Goal: Understand process/instructions: Learn how to perform a task or action

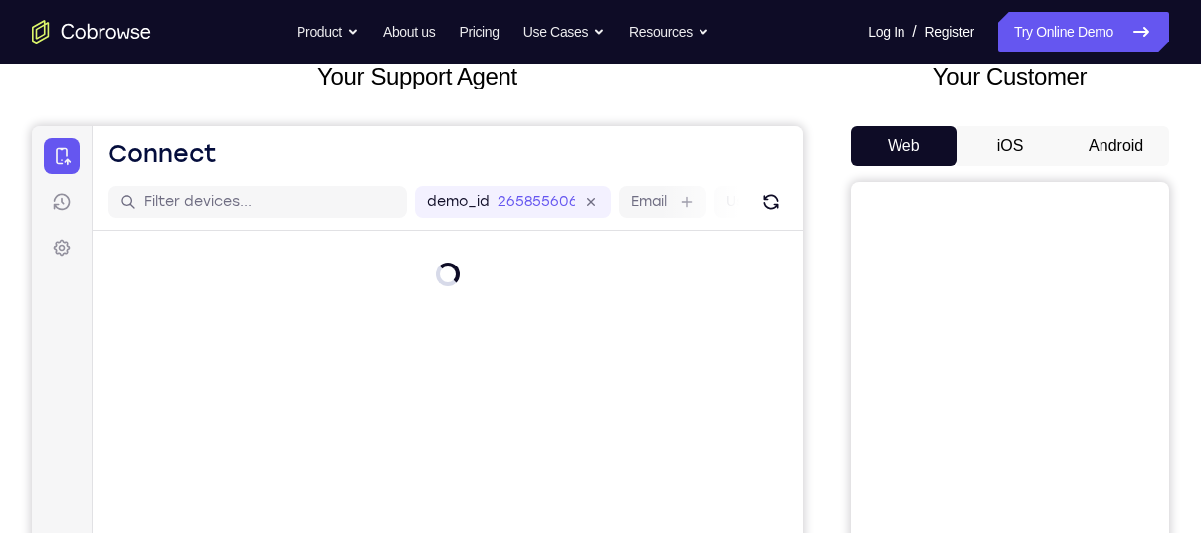
scroll to position [134, 0]
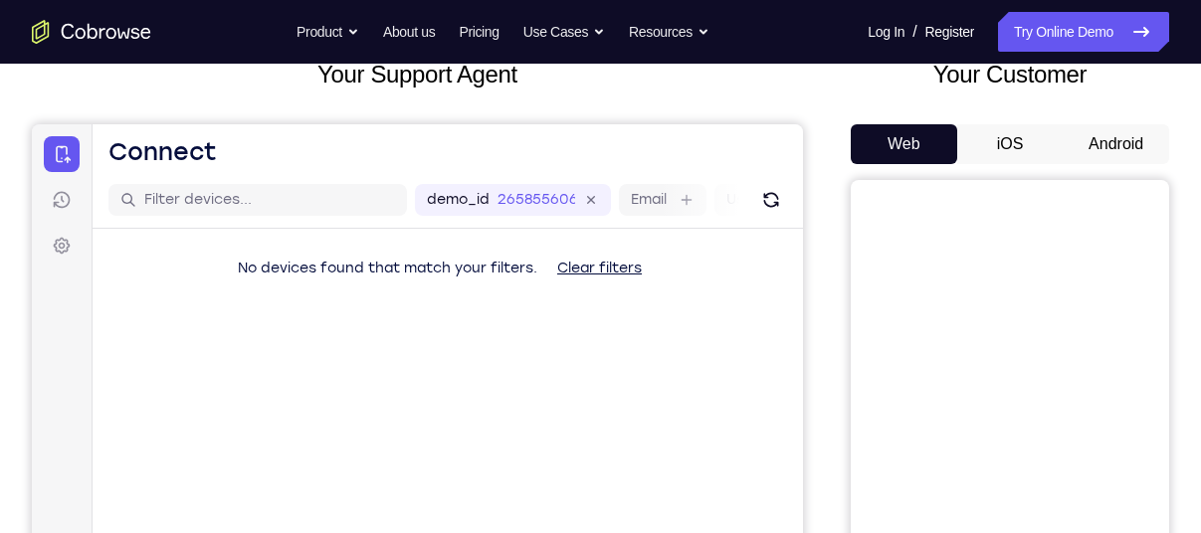
click at [1094, 143] on button "Android" at bounding box center [1115, 144] width 106 height 40
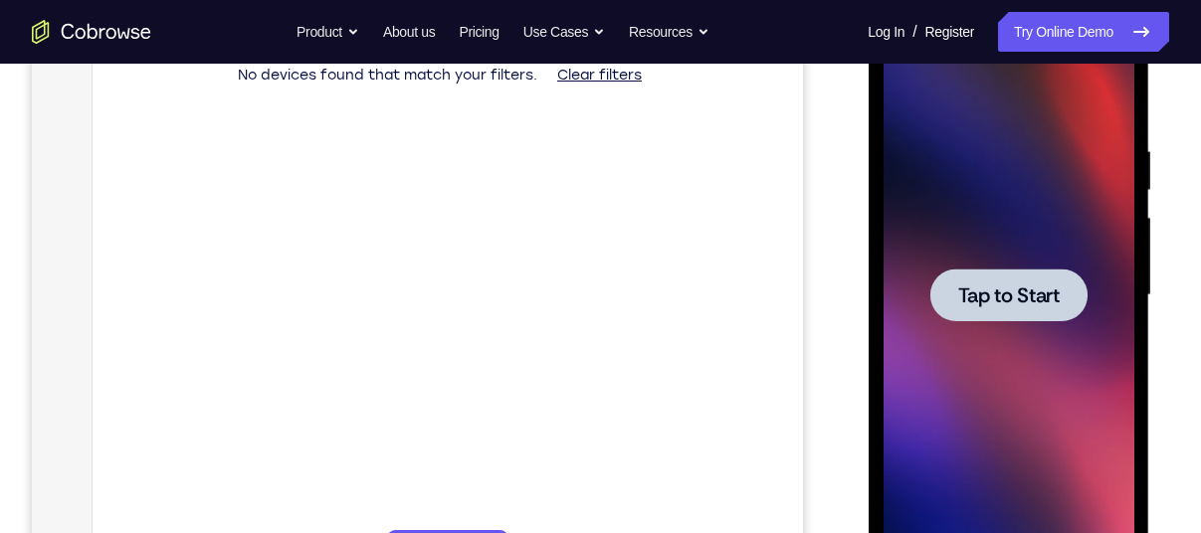
scroll to position [0, 0]
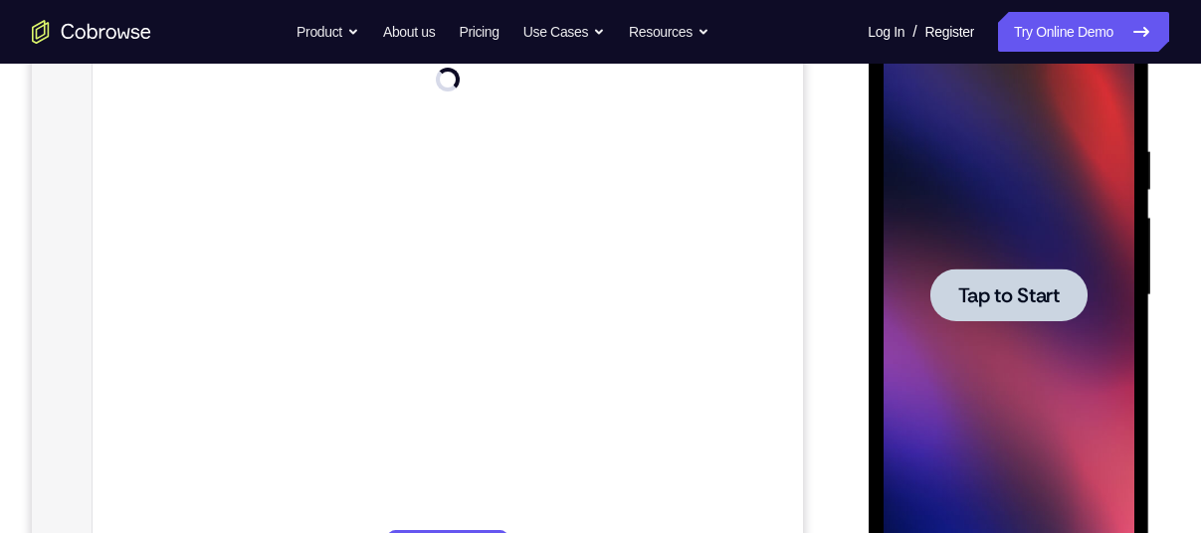
click at [1059, 277] on div at bounding box center [1007, 295] width 157 height 53
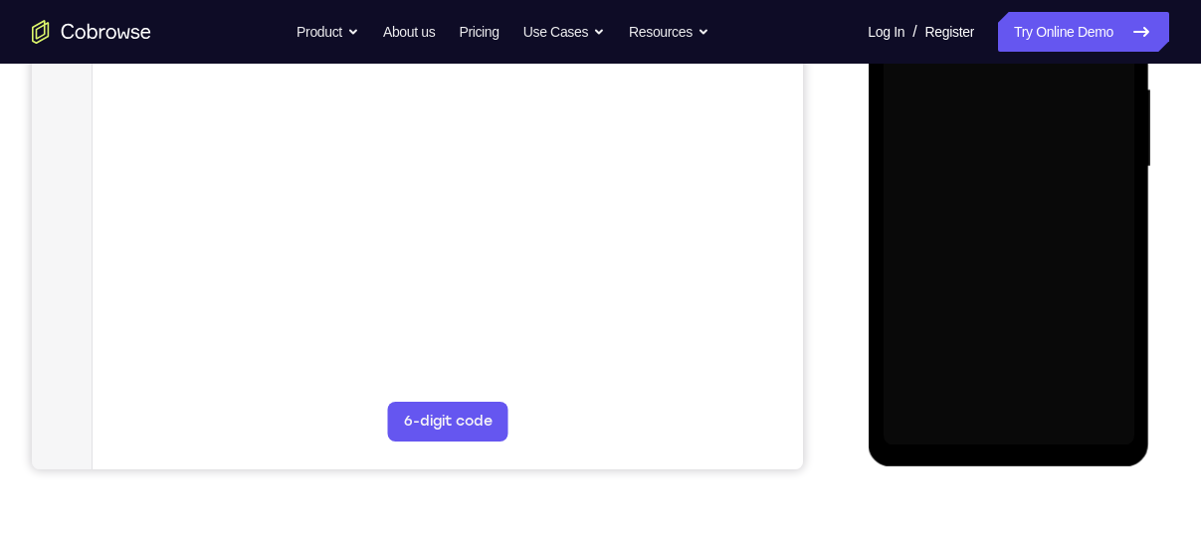
scroll to position [436, 0]
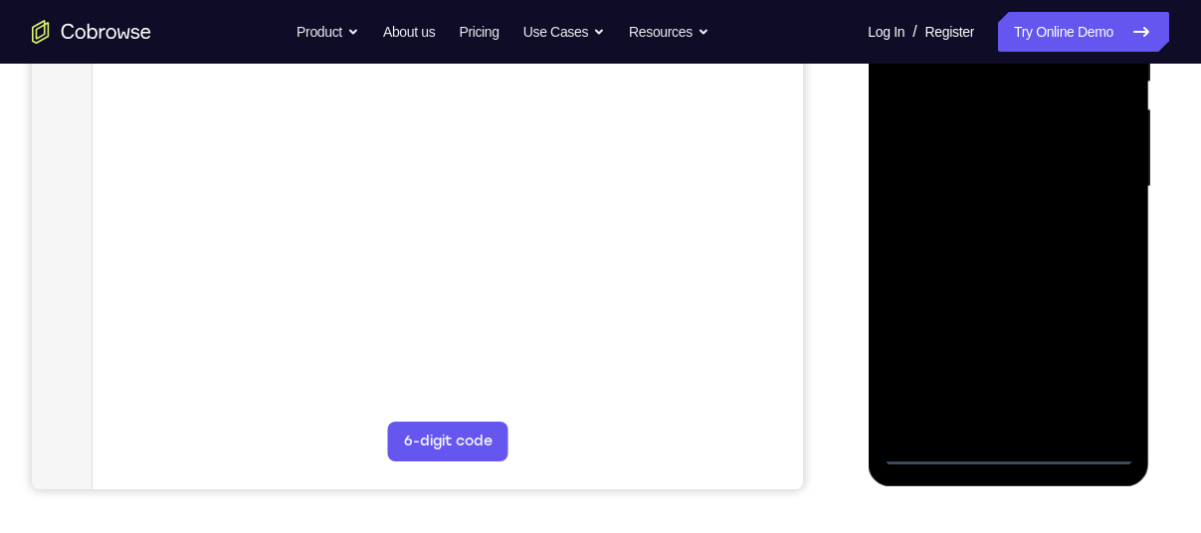
click at [1008, 457] on div at bounding box center [1007, 186] width 251 height 557
click at [1008, 454] on div at bounding box center [1007, 186] width 251 height 557
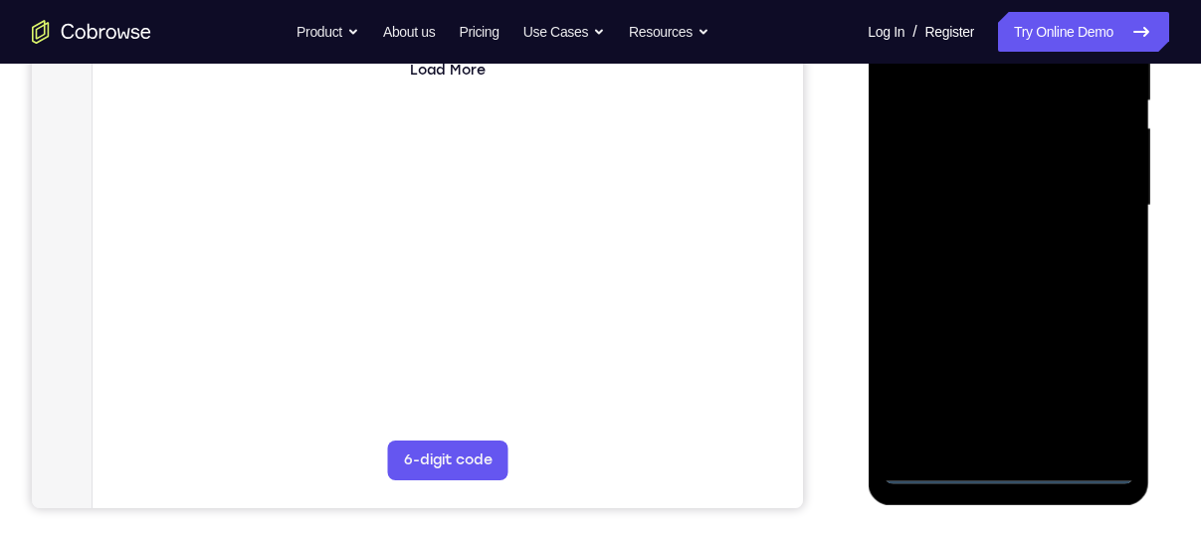
click at [1092, 378] on div at bounding box center [1007, 205] width 251 height 557
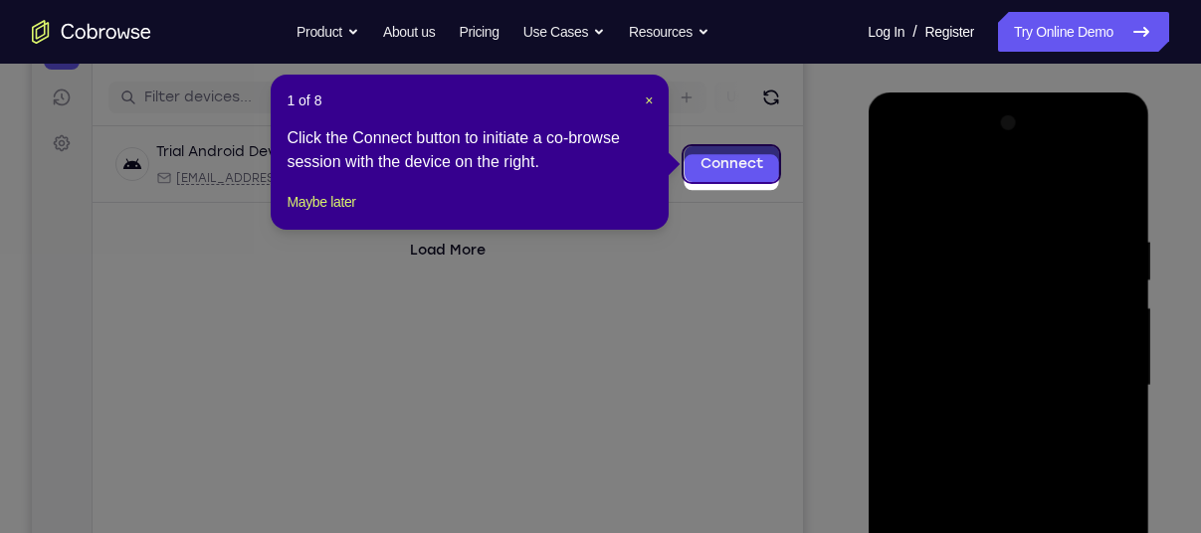
scroll to position [228, 0]
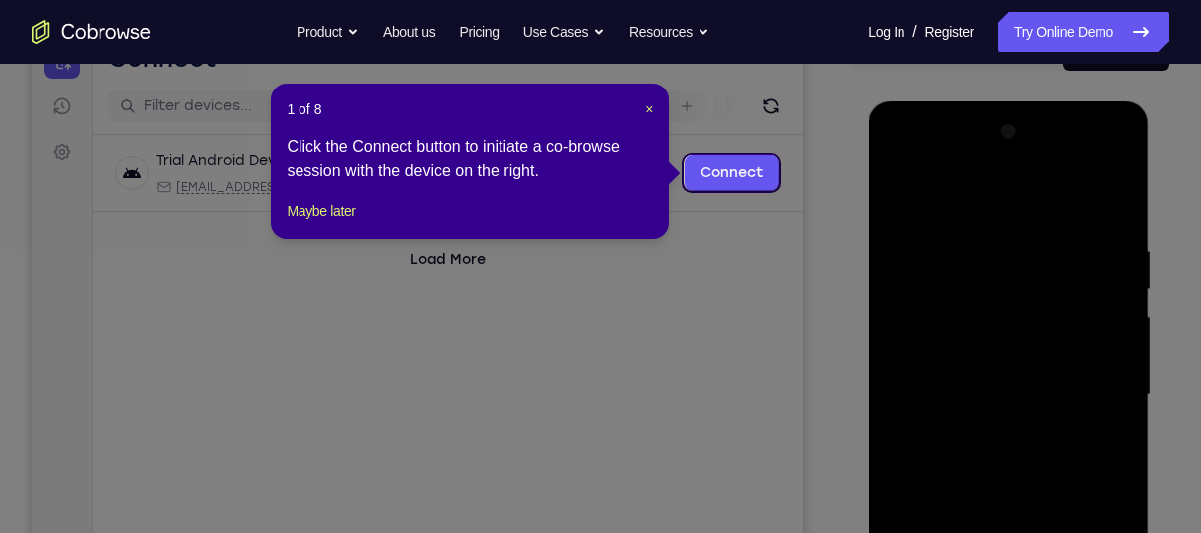
click at [643, 102] on header "1 of 8 ×" at bounding box center [469, 109] width 366 height 20
click at [646, 107] on span "×" at bounding box center [649, 109] width 8 height 16
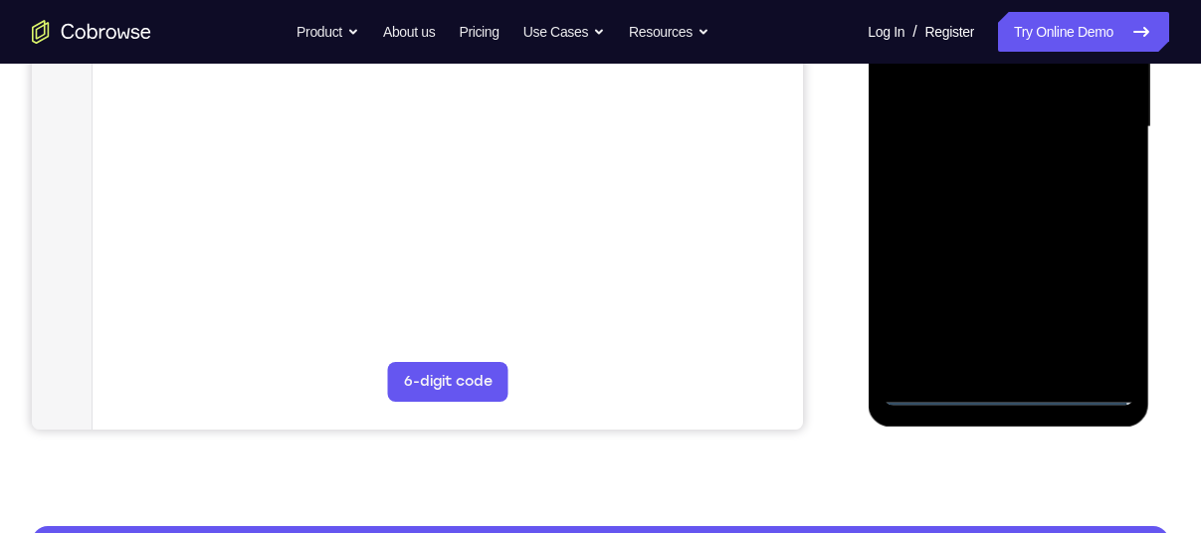
scroll to position [496, 0]
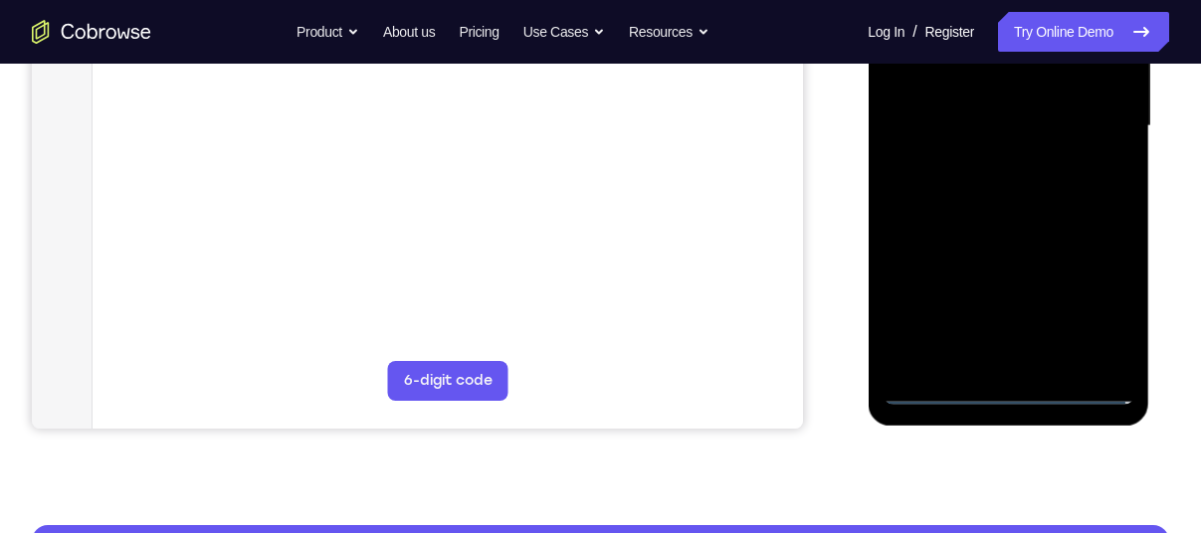
click at [1073, 292] on div at bounding box center [1007, 126] width 251 height 557
click at [1081, 296] on div at bounding box center [1007, 126] width 251 height 557
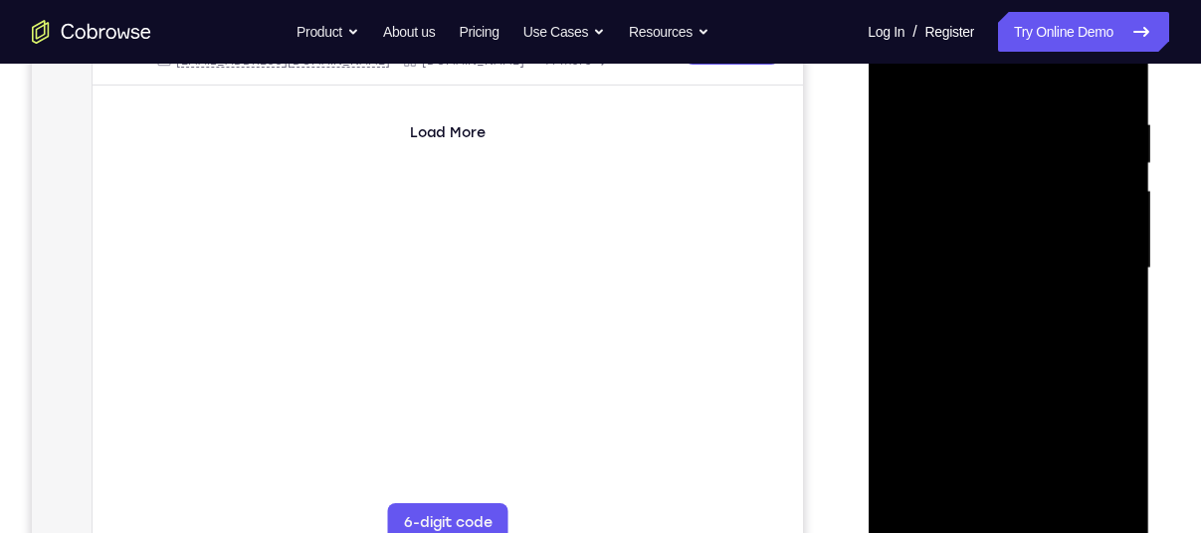
scroll to position [323, 0]
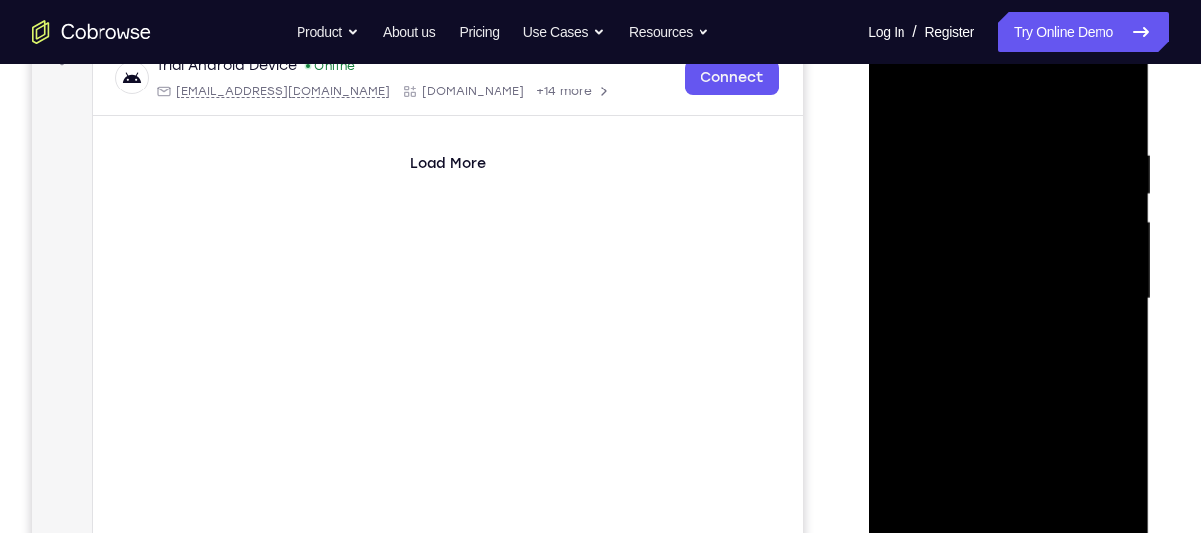
click at [989, 113] on div at bounding box center [1007, 299] width 251 height 557
click at [1089, 281] on div at bounding box center [1007, 299] width 251 height 557
click at [984, 335] on div at bounding box center [1007, 299] width 251 height 557
click at [962, 290] on div at bounding box center [1007, 299] width 251 height 557
click at [968, 253] on div at bounding box center [1007, 299] width 251 height 557
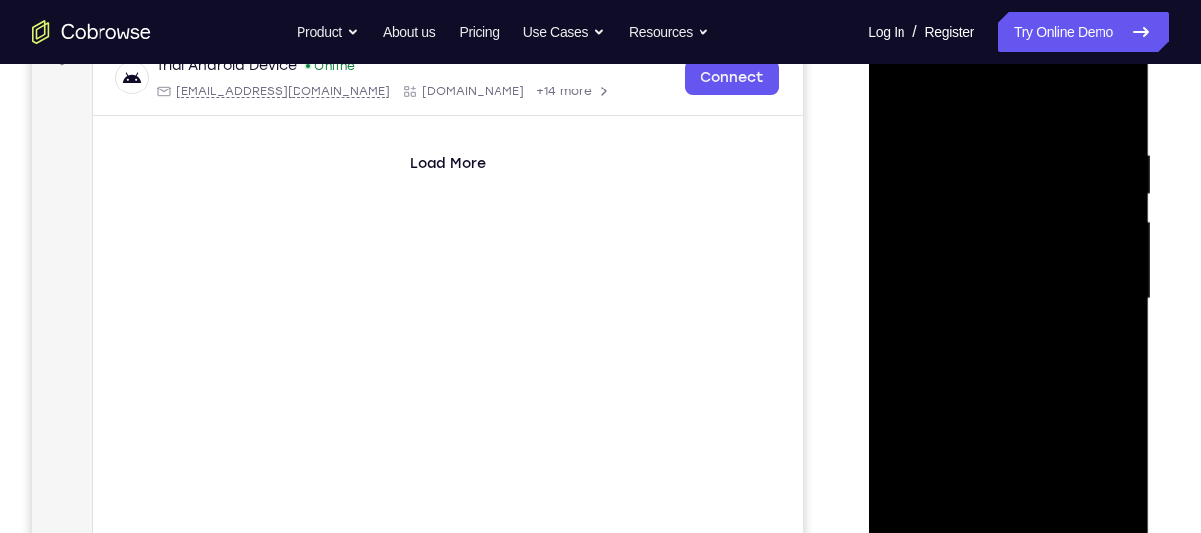
click at [1027, 221] on div at bounding box center [1007, 299] width 251 height 557
click at [990, 261] on div at bounding box center [1007, 299] width 251 height 557
click at [1105, 257] on div at bounding box center [1007, 299] width 251 height 557
click at [1009, 293] on div at bounding box center [1007, 299] width 251 height 557
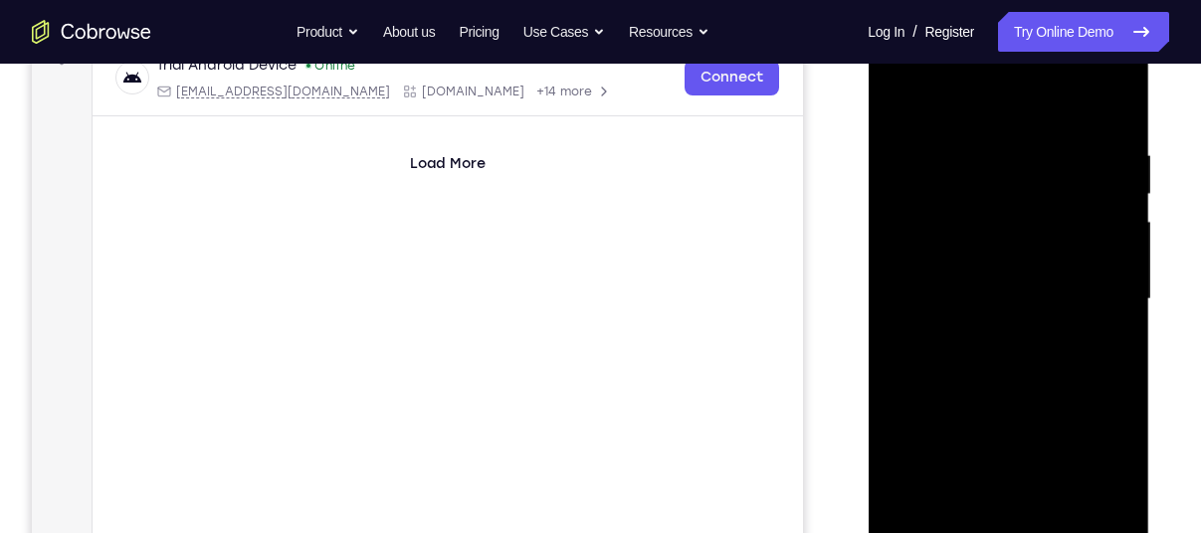
click at [1116, 129] on div at bounding box center [1007, 299] width 251 height 557
click at [984, 159] on div at bounding box center [1007, 299] width 251 height 557
click at [1103, 223] on div at bounding box center [1007, 299] width 251 height 557
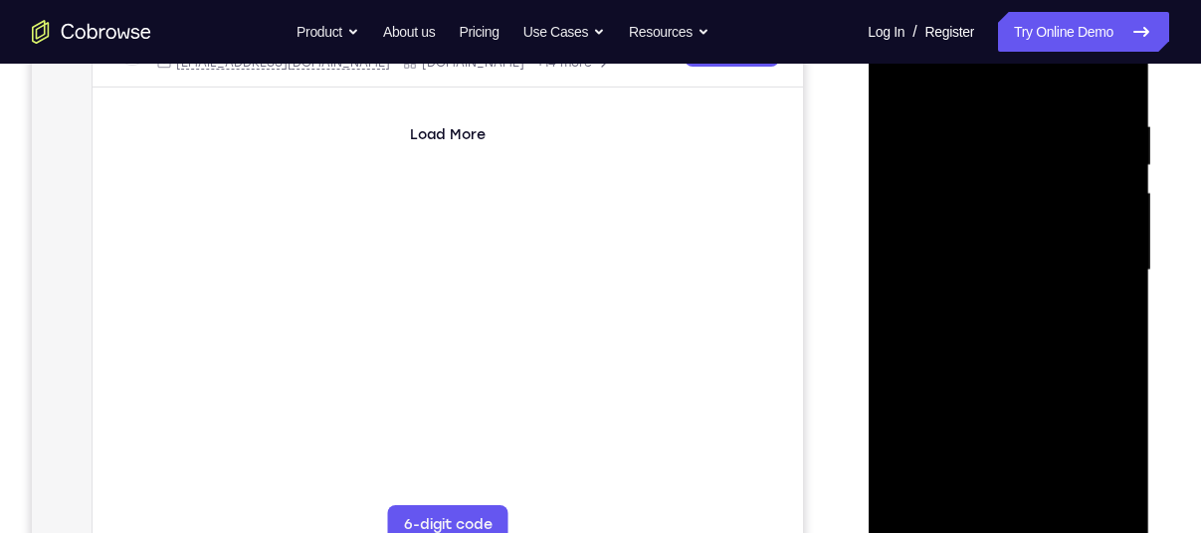
scroll to position [346, 0]
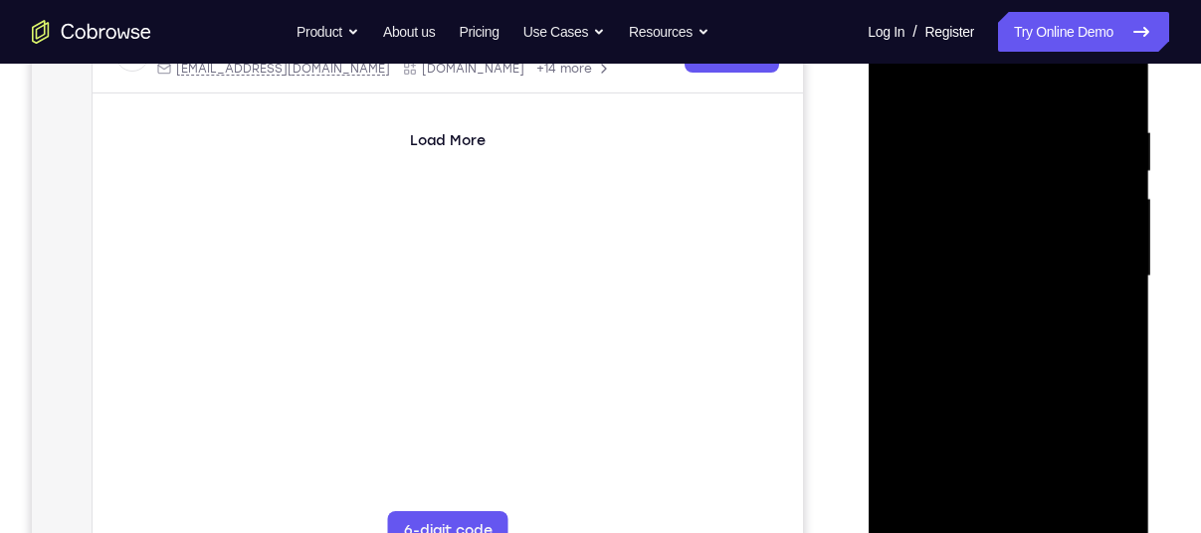
click at [1103, 222] on div at bounding box center [1007, 276] width 251 height 557
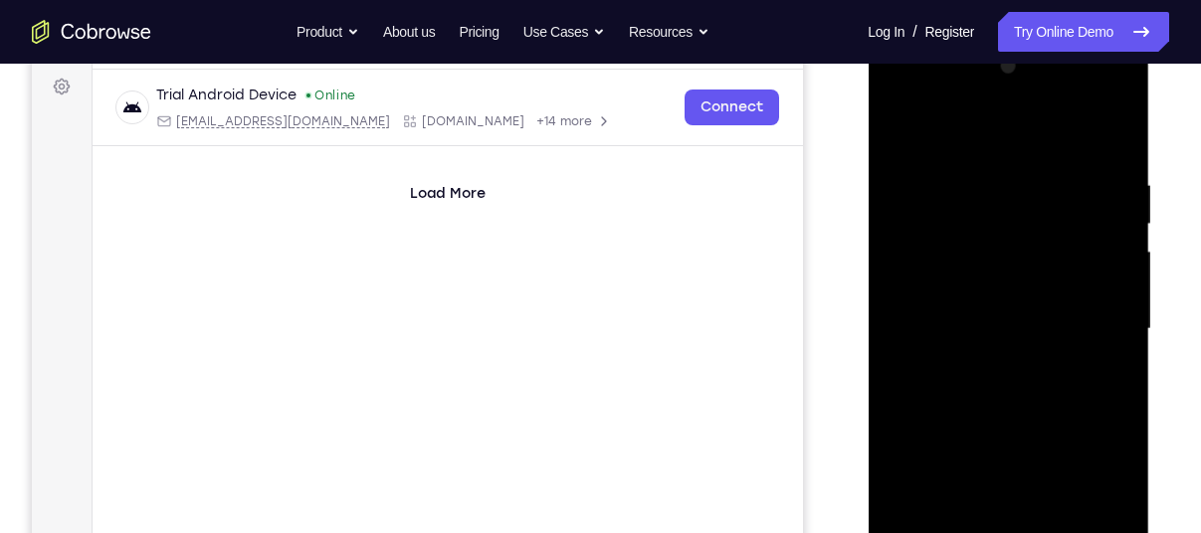
scroll to position [294, 0]
drag, startPoint x: 1104, startPoint y: 252, endPoint x: 962, endPoint y: 236, distance: 143.1
click at [962, 236] on div at bounding box center [1007, 328] width 251 height 557
drag, startPoint x: 1076, startPoint y: 270, endPoint x: 922, endPoint y: 270, distance: 154.2
click at [922, 270] on div at bounding box center [1007, 328] width 251 height 557
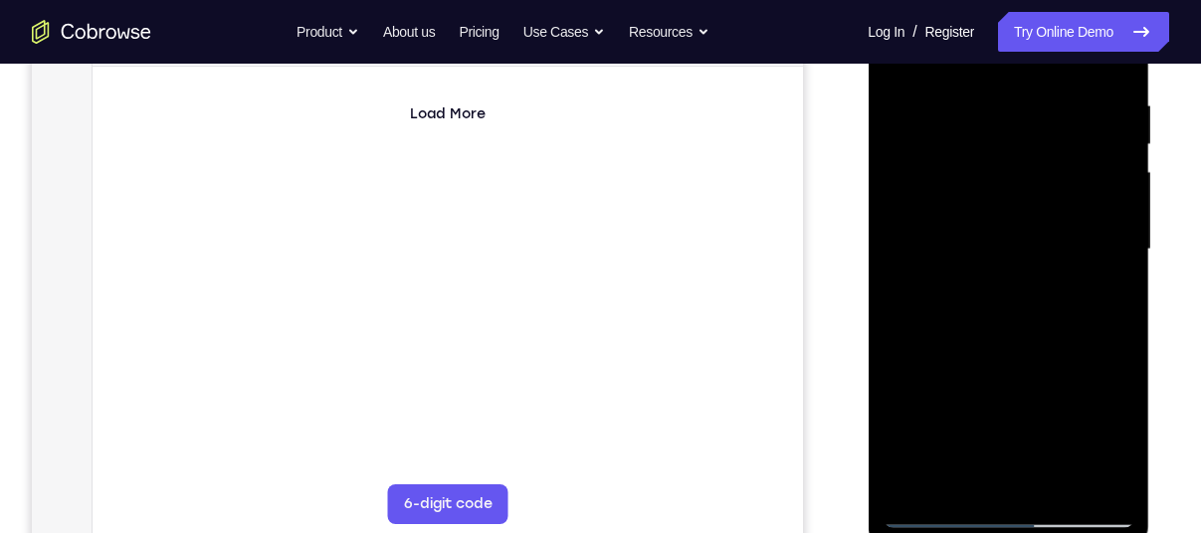
scroll to position [372, 0]
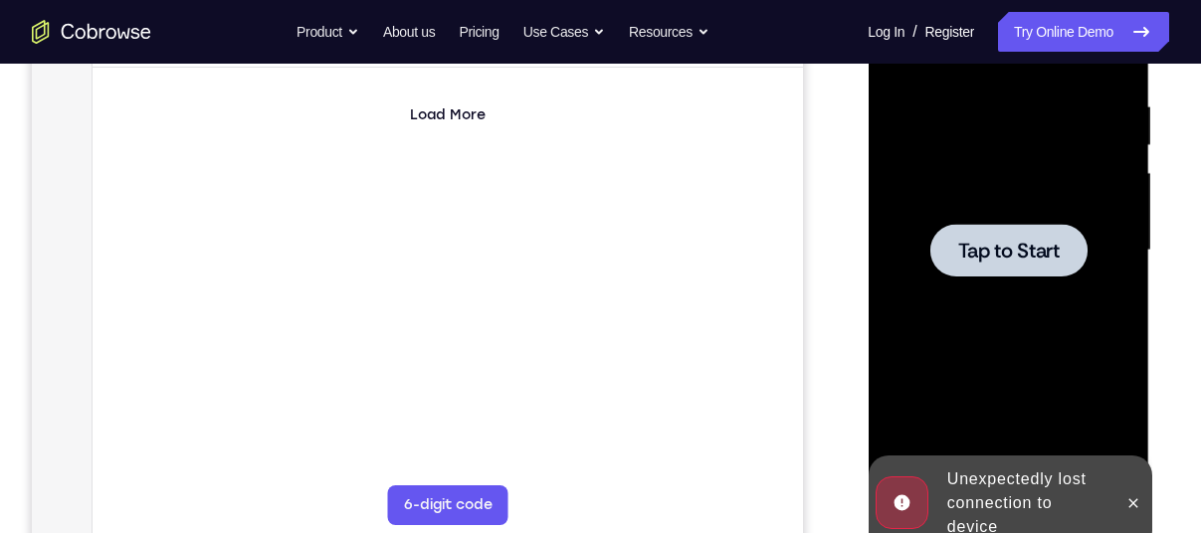
click at [928, 516] on div "Unexpectedly lost connection to device" at bounding box center [993, 503] width 246 height 95
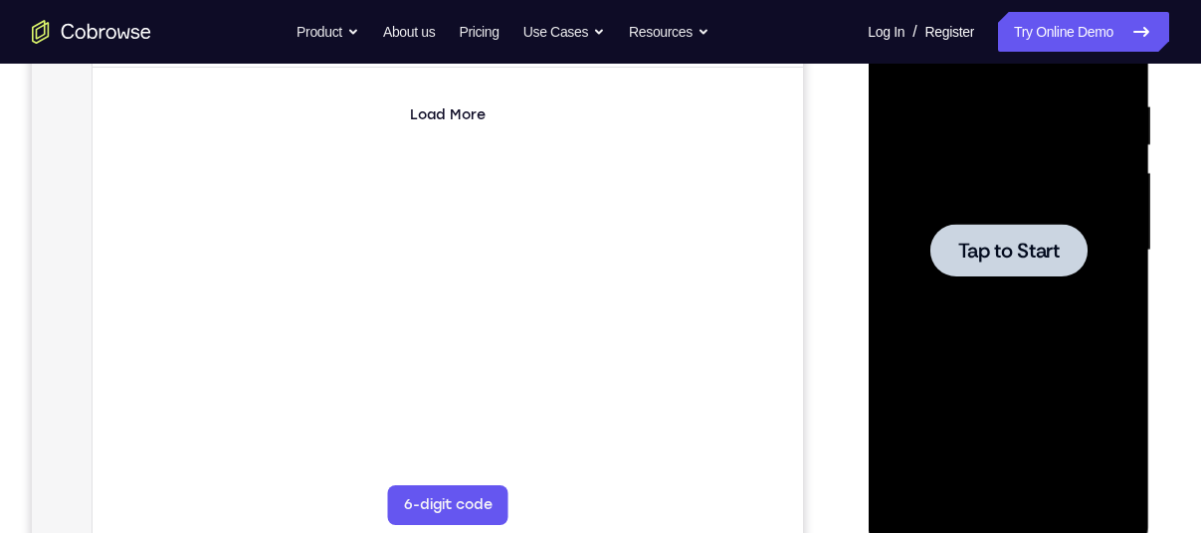
click at [978, 232] on div at bounding box center [1007, 250] width 157 height 53
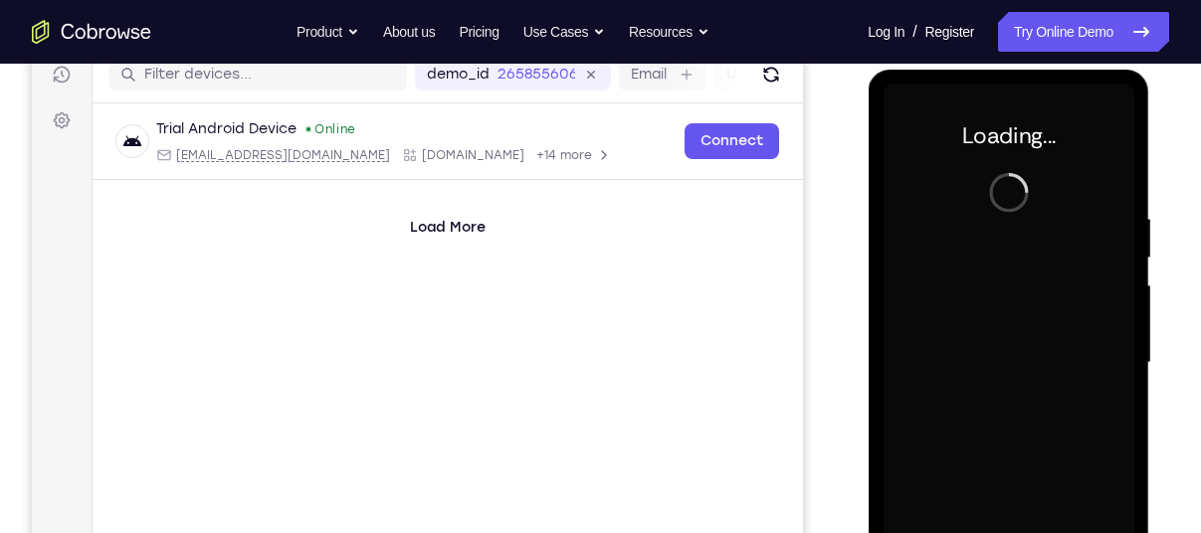
scroll to position [263, 0]
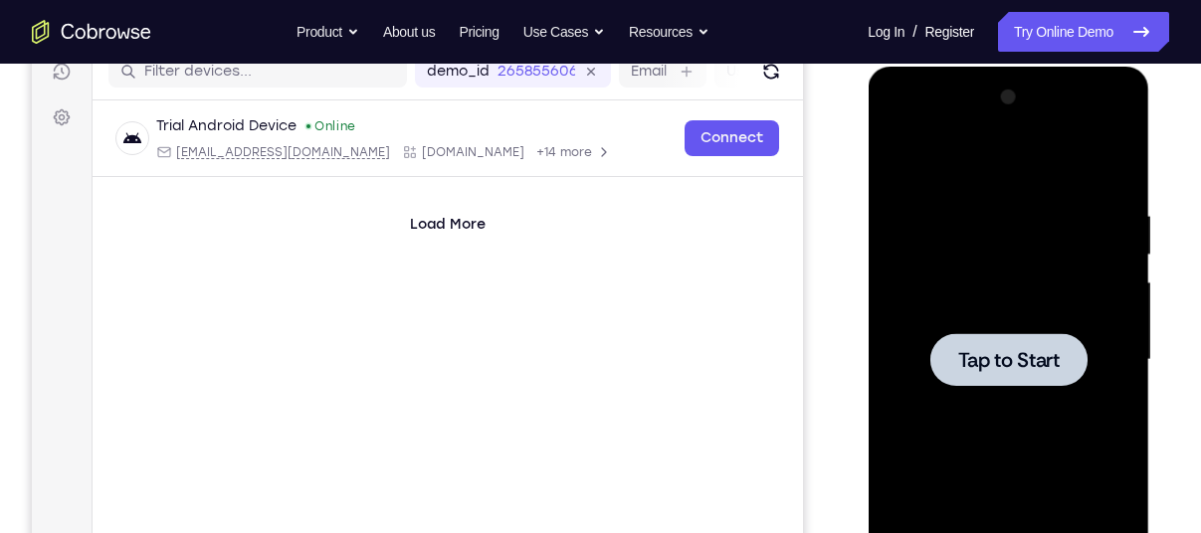
click at [1002, 386] on div at bounding box center [1007, 360] width 251 height 557
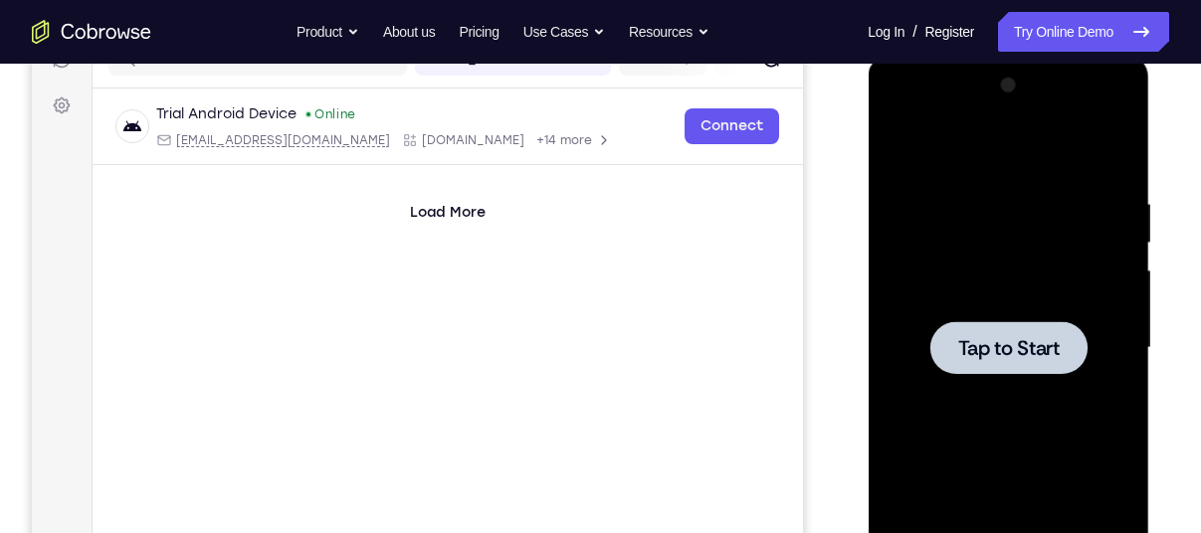
scroll to position [277, 0]
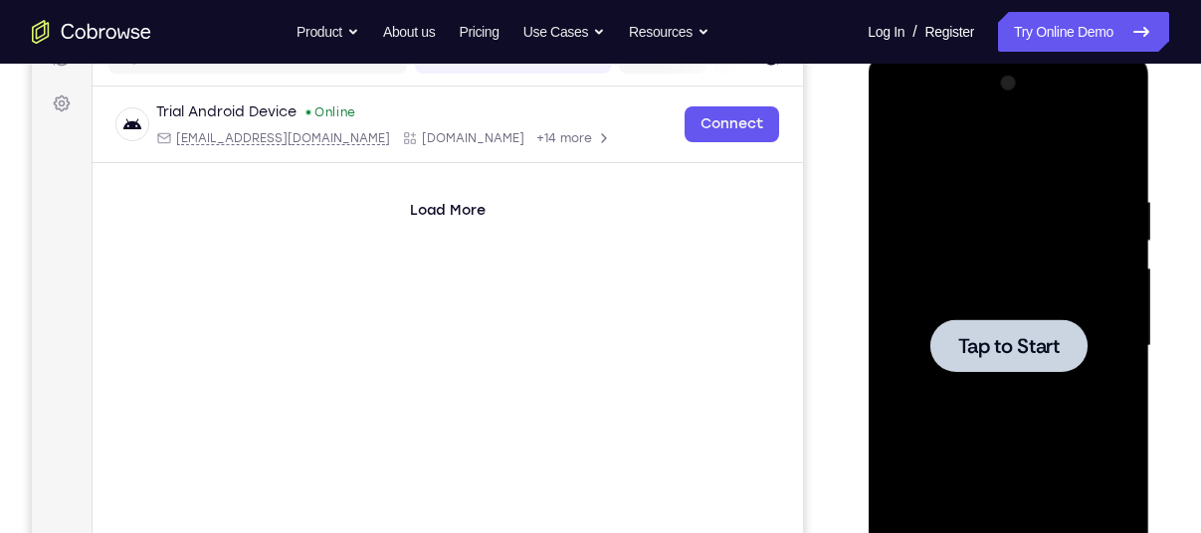
click at [996, 353] on span "Tap to Start" at bounding box center [1007, 346] width 101 height 20
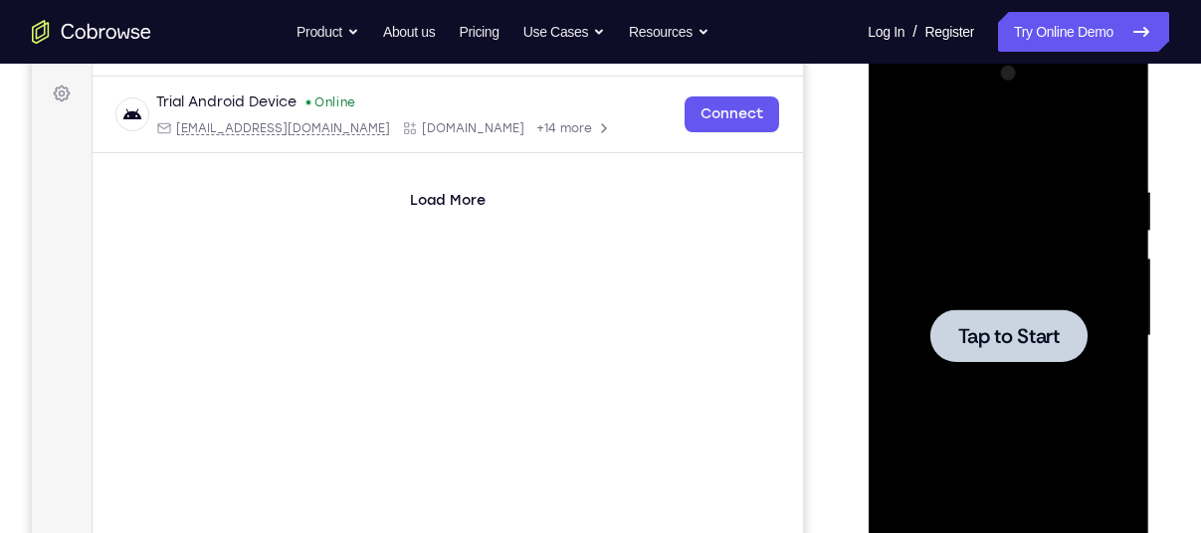
scroll to position [284, 0]
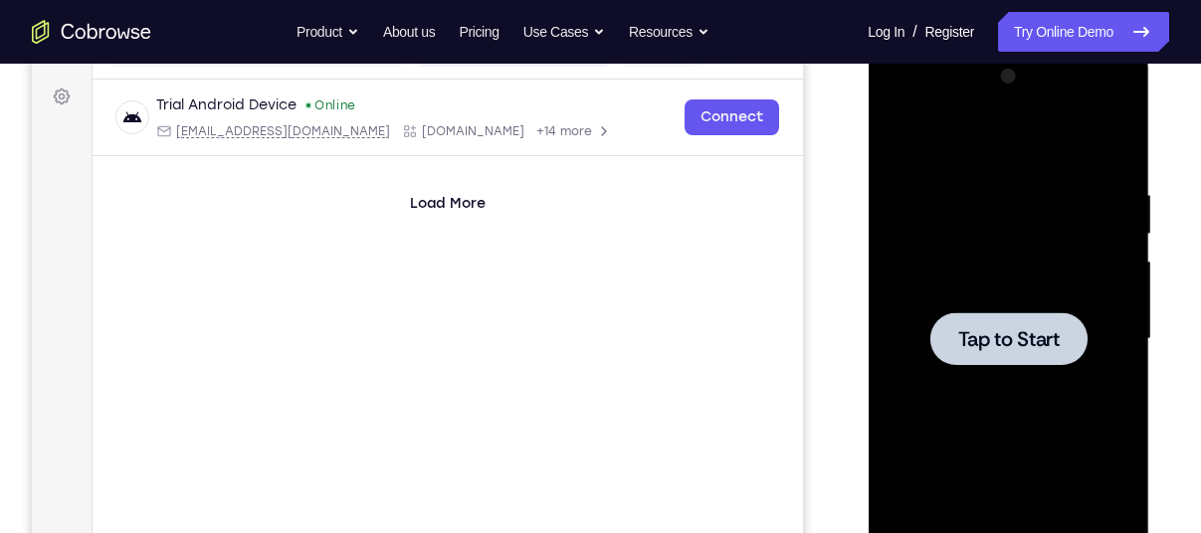
click at [985, 346] on span "Tap to Start" at bounding box center [1007, 339] width 101 height 20
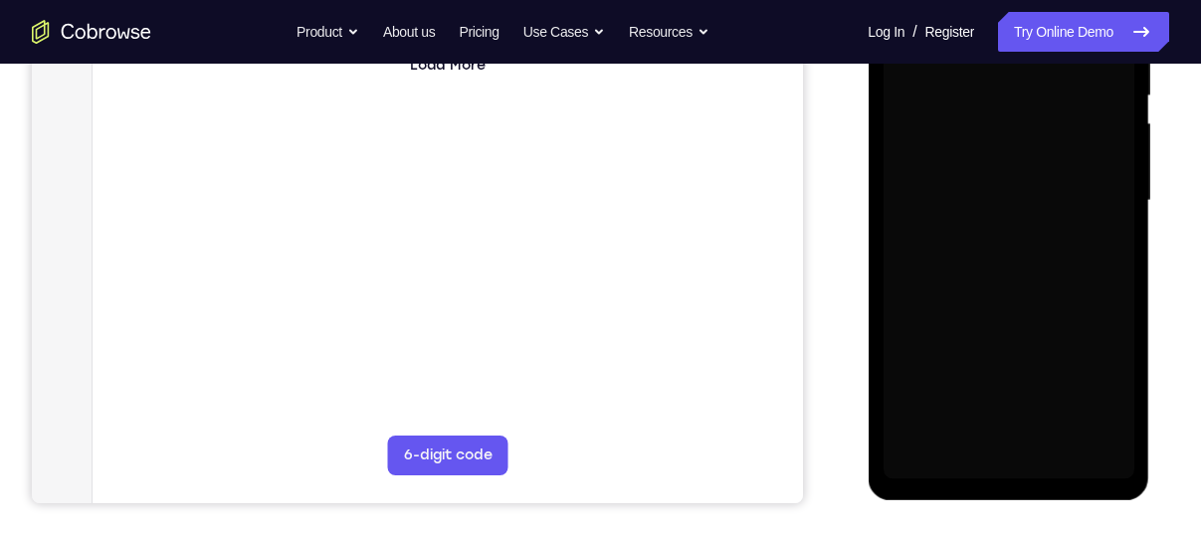
scroll to position [424, 0]
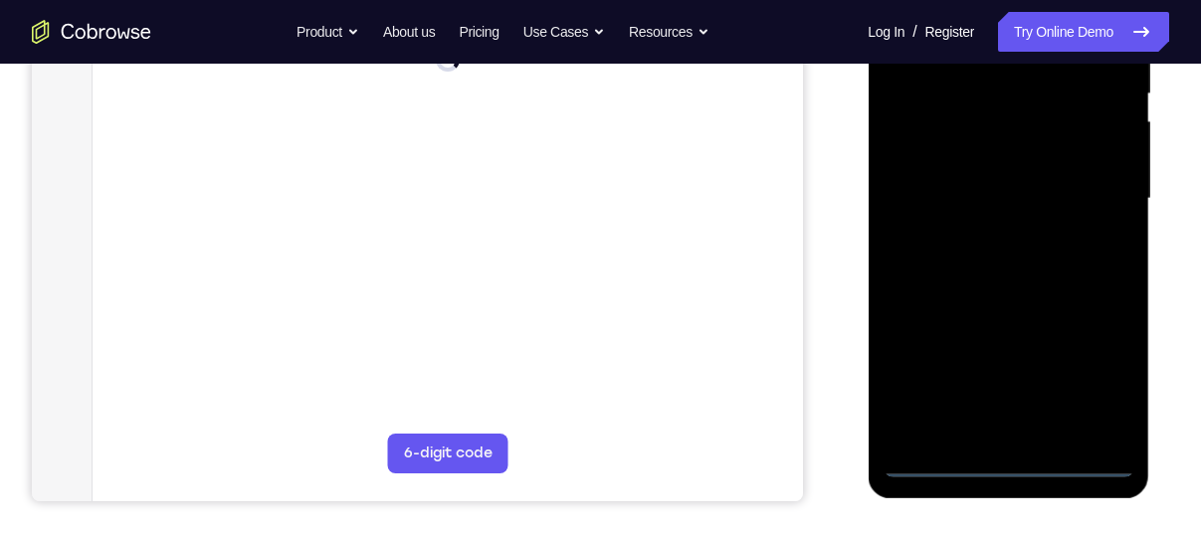
click at [1008, 463] on div at bounding box center [1007, 198] width 251 height 557
click at [1001, 463] on div at bounding box center [1007, 198] width 251 height 557
click at [1006, 465] on div at bounding box center [1007, 198] width 251 height 557
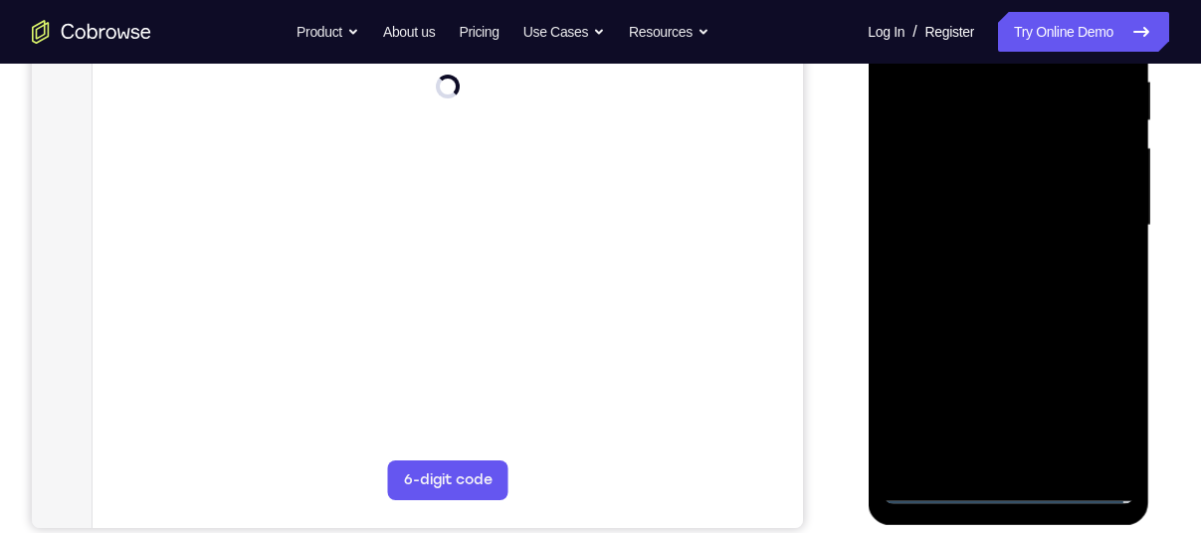
scroll to position [386, 0]
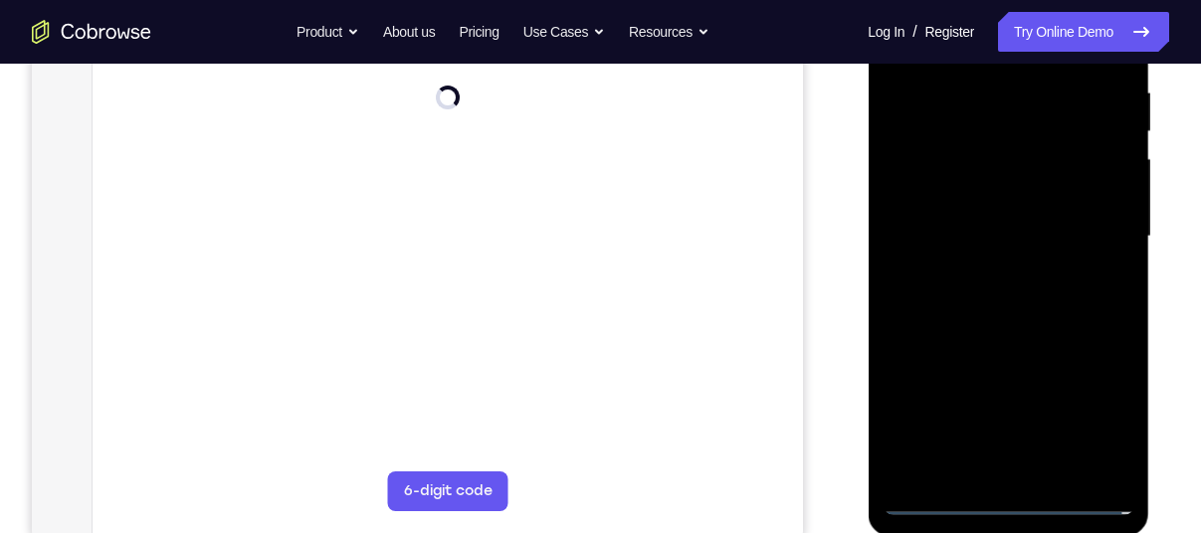
click at [1091, 405] on div at bounding box center [1007, 236] width 251 height 557
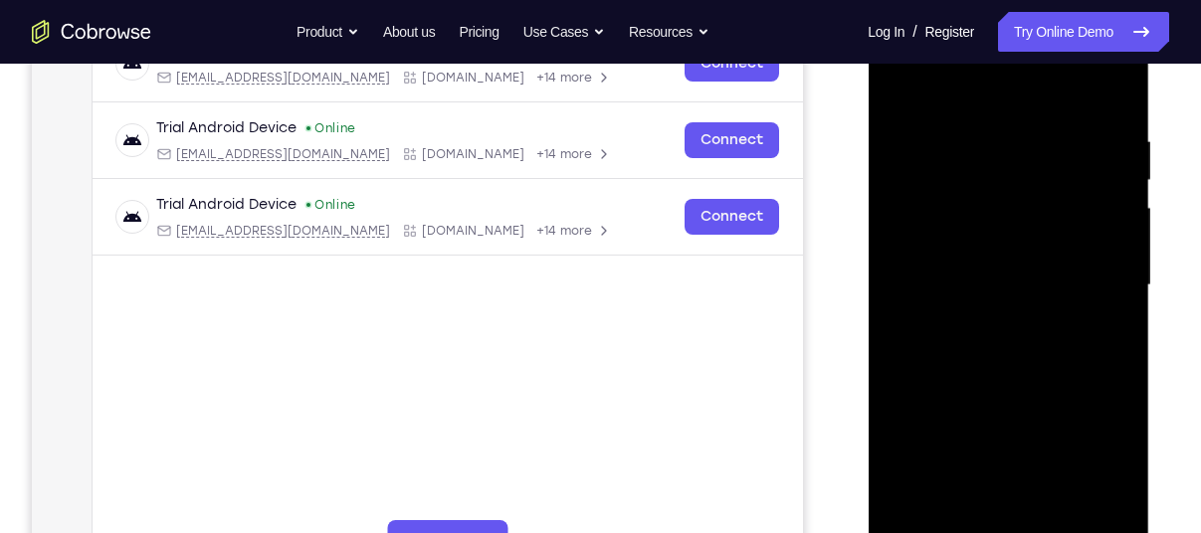
scroll to position [336, 0]
click at [970, 100] on div at bounding box center [1007, 286] width 251 height 557
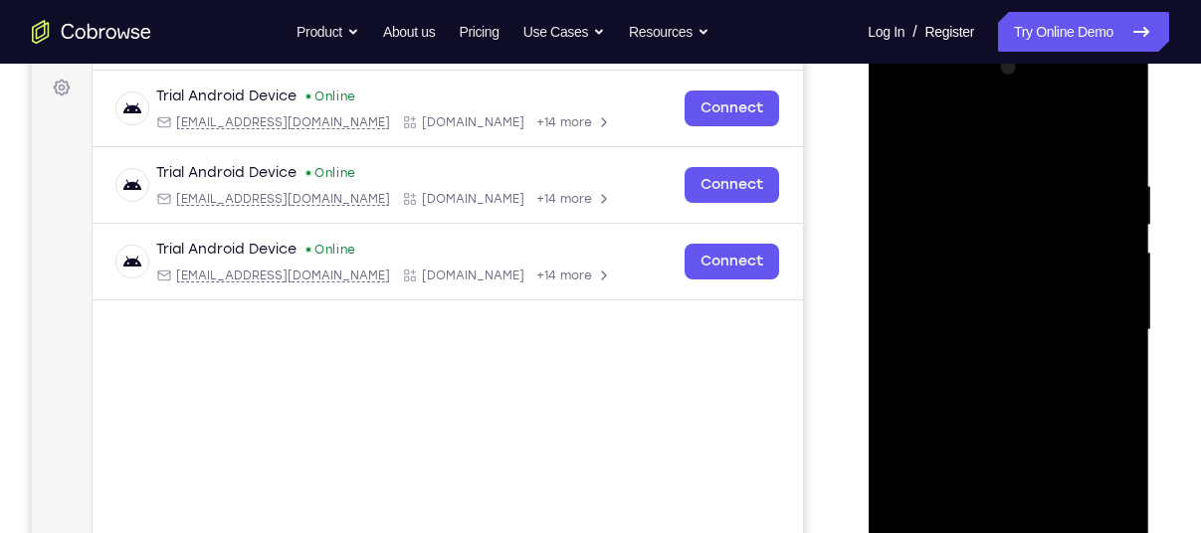
scroll to position [291, 0]
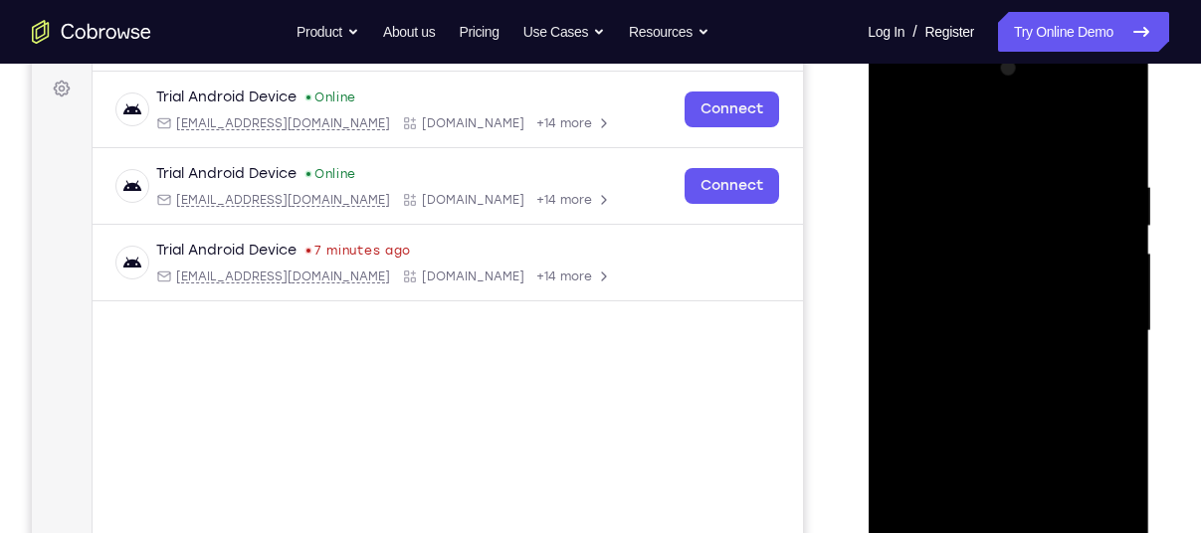
click at [1085, 315] on div at bounding box center [1007, 331] width 251 height 557
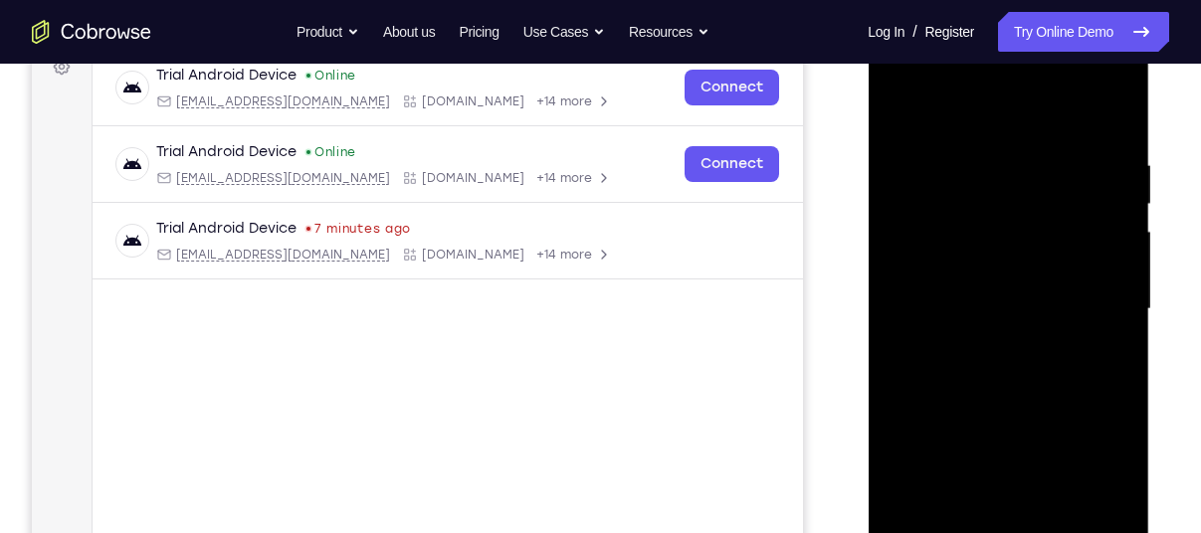
click at [978, 344] on div at bounding box center [1007, 309] width 251 height 557
click at [986, 283] on div at bounding box center [1007, 309] width 251 height 557
click at [986, 268] on div at bounding box center [1007, 309] width 251 height 557
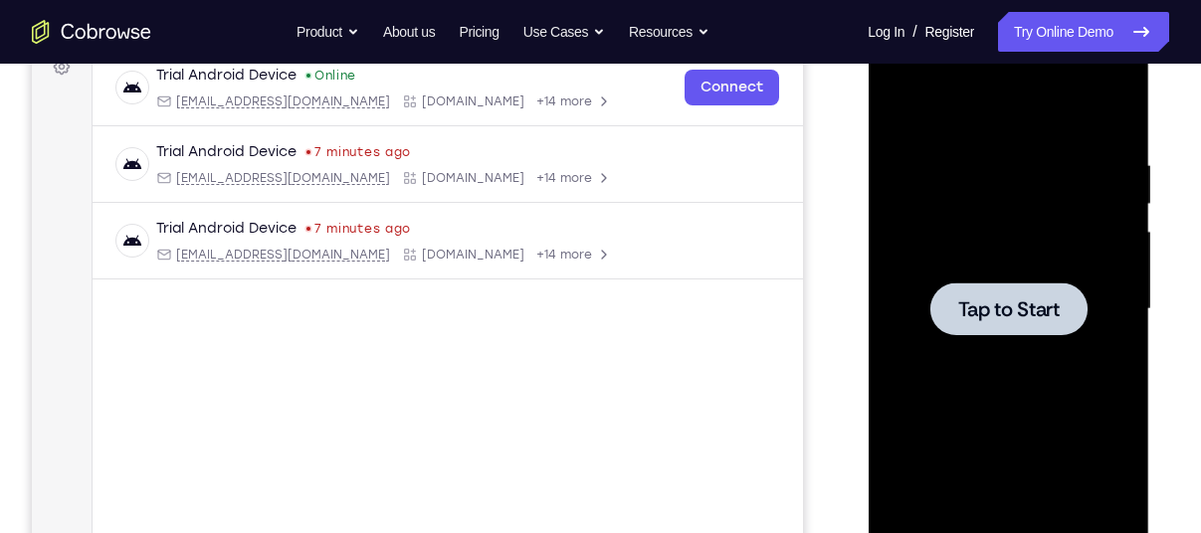
click at [999, 270] on div at bounding box center [1007, 309] width 251 height 557
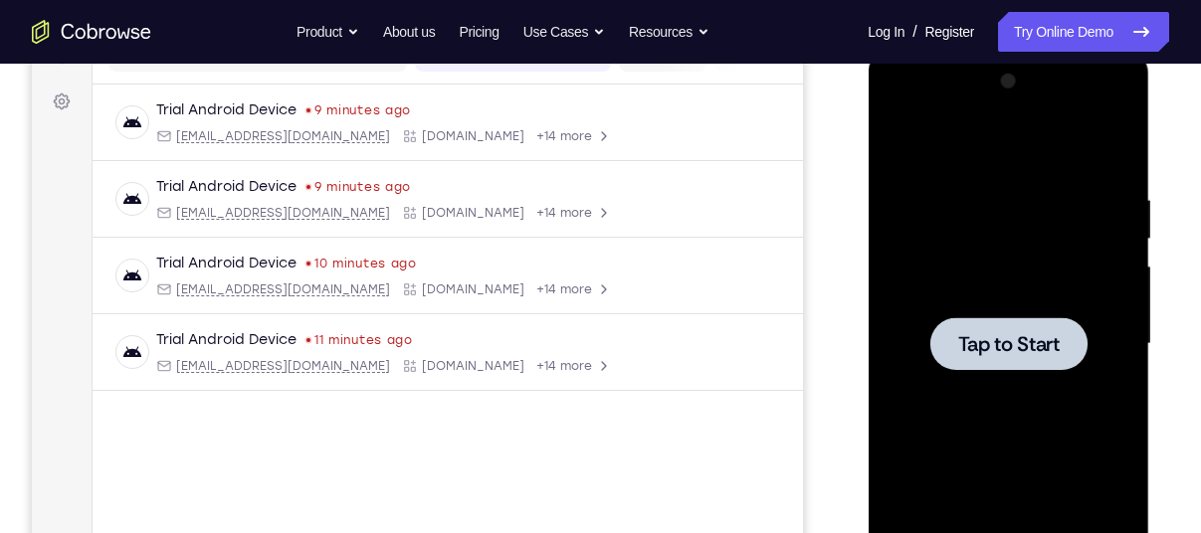
scroll to position [369, 0]
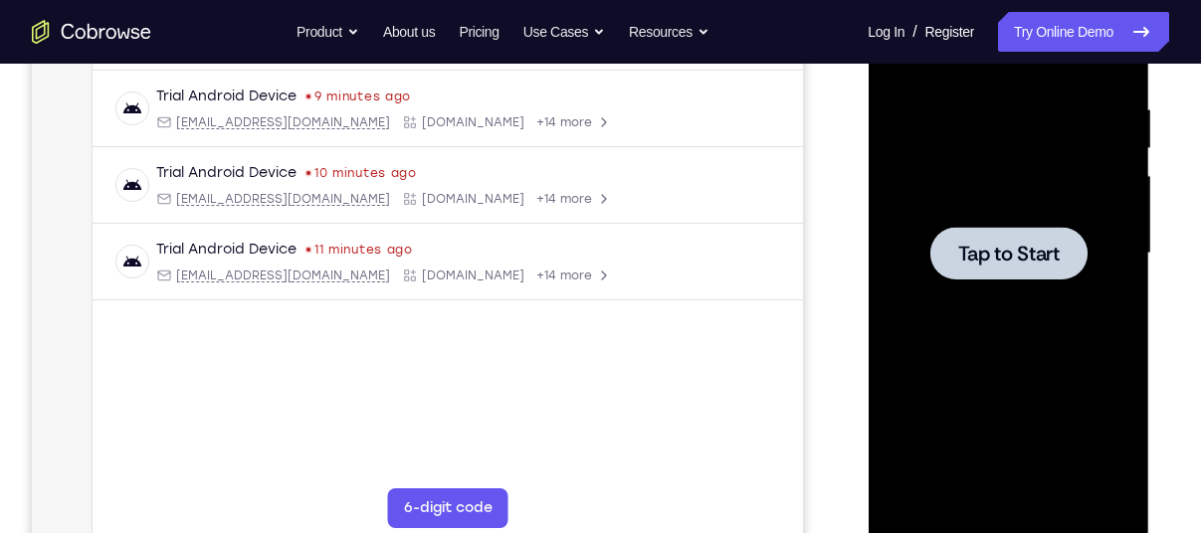
click at [980, 244] on span "Tap to Start" at bounding box center [1007, 254] width 101 height 20
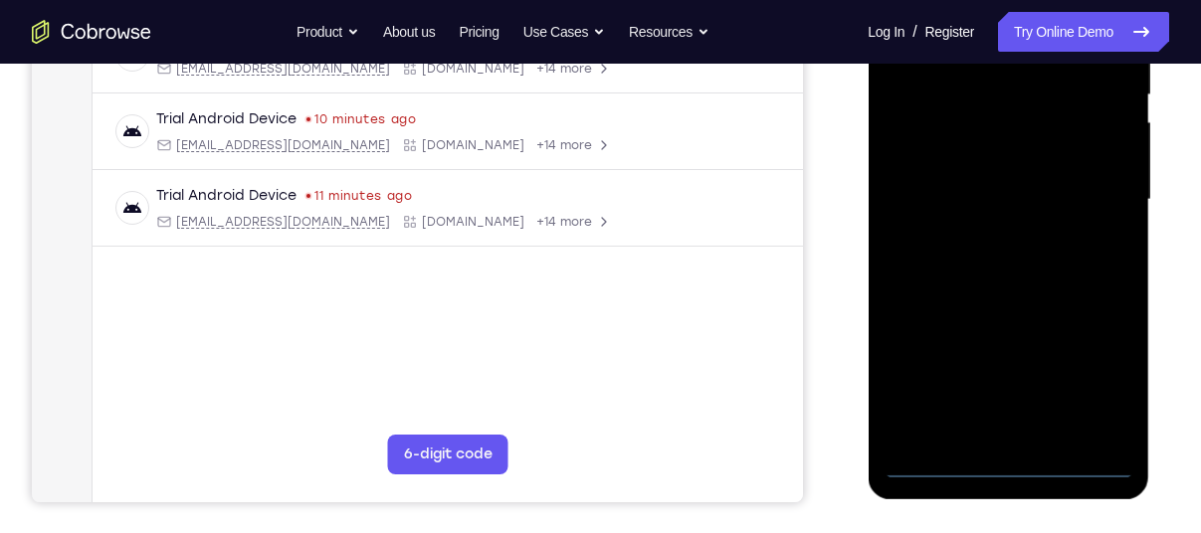
scroll to position [425, 0]
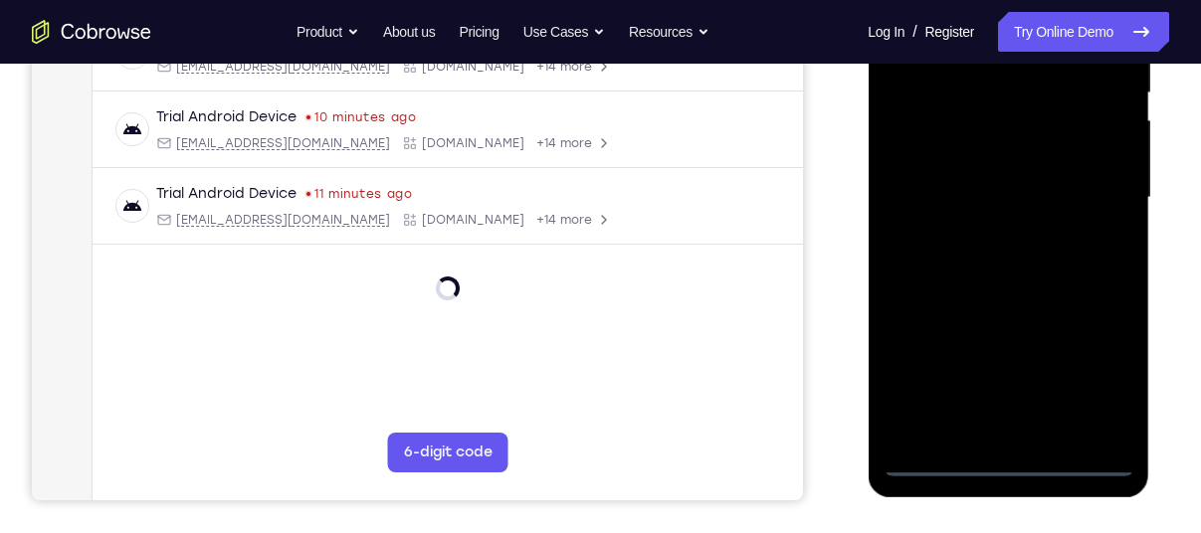
click at [1005, 458] on div at bounding box center [1007, 197] width 251 height 557
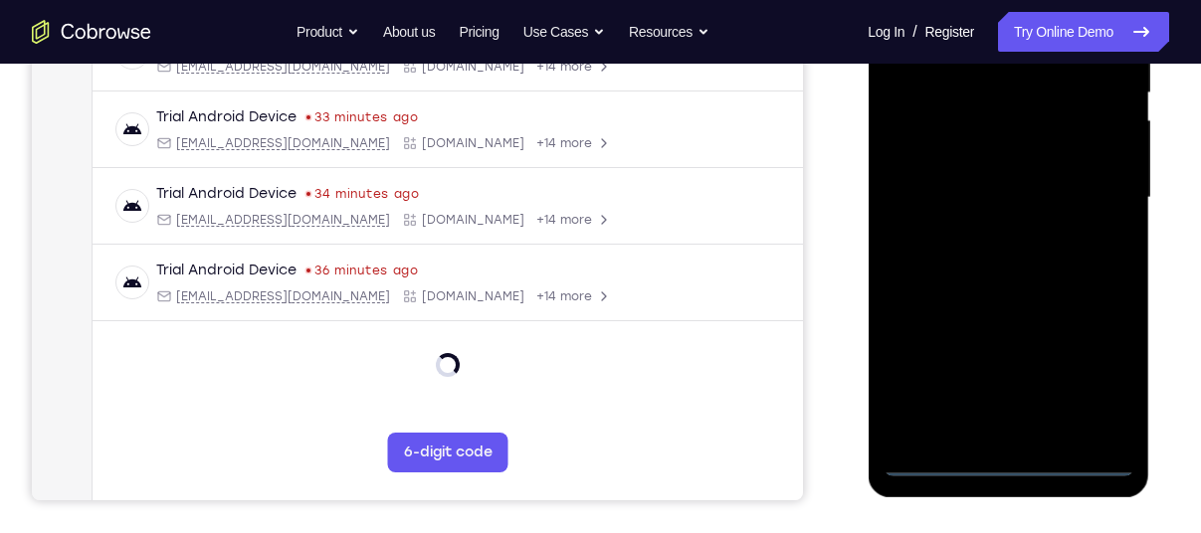
click at [1102, 377] on div at bounding box center [1007, 197] width 251 height 557
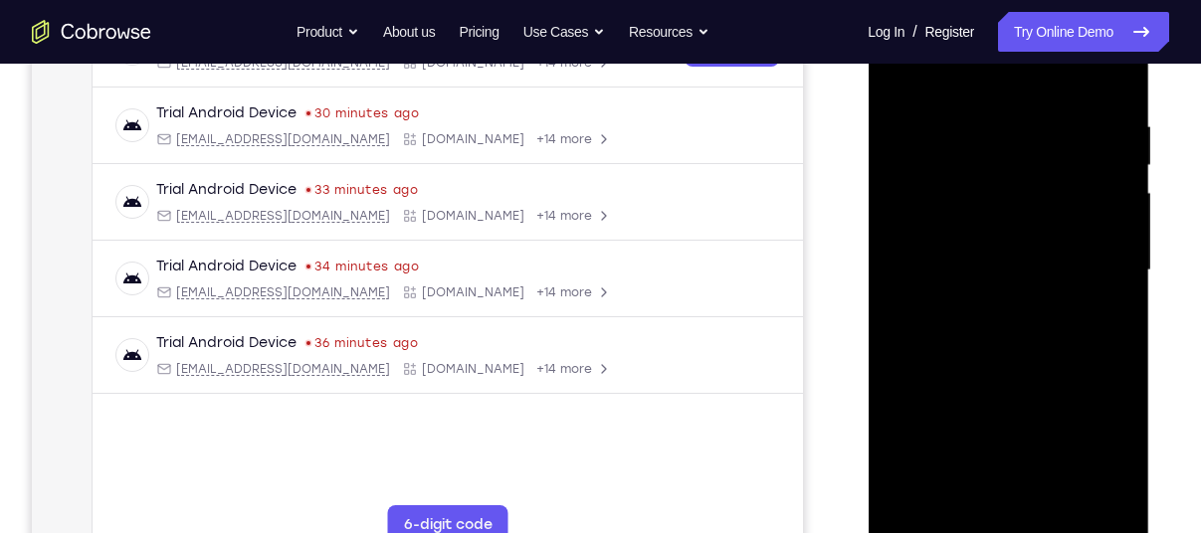
scroll to position [351, 0]
click at [974, 92] on div at bounding box center [1007, 271] width 251 height 557
click at [1099, 253] on div at bounding box center [1007, 271] width 251 height 557
drag, startPoint x: 969, startPoint y: 295, endPoint x: 978, endPoint y: 310, distance: 17.4
click at [978, 310] on div at bounding box center [1007, 271] width 251 height 557
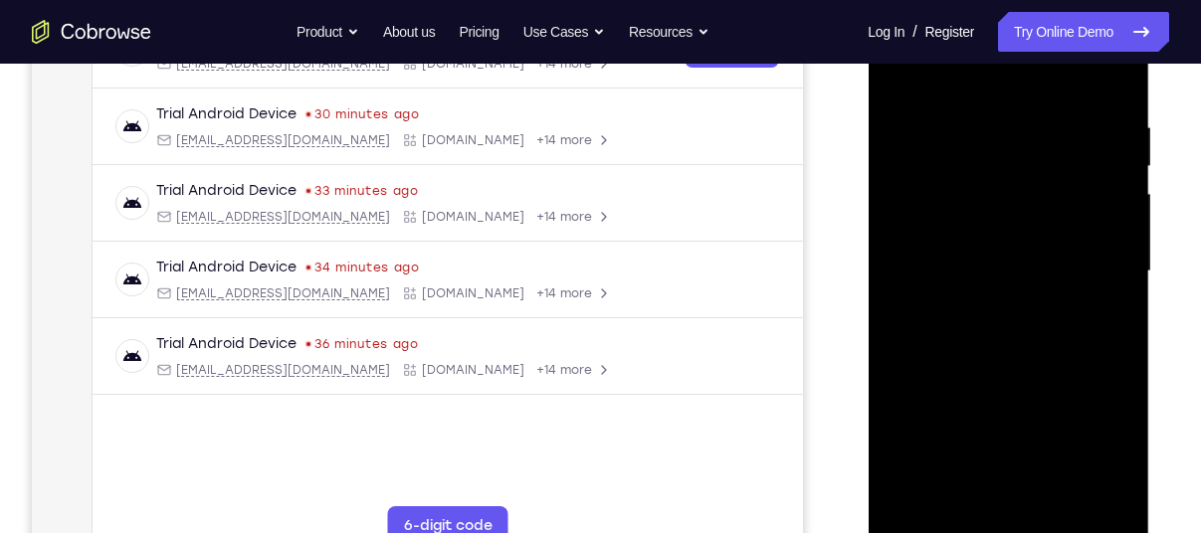
click at [978, 310] on div at bounding box center [1007, 271] width 251 height 557
click at [962, 225] on div at bounding box center [1007, 271] width 251 height 557
click at [970, 251] on div at bounding box center [1007, 271] width 251 height 557
click at [924, 233] on div at bounding box center [1007, 271] width 251 height 557
click at [906, 256] on div at bounding box center [1007, 271] width 251 height 557
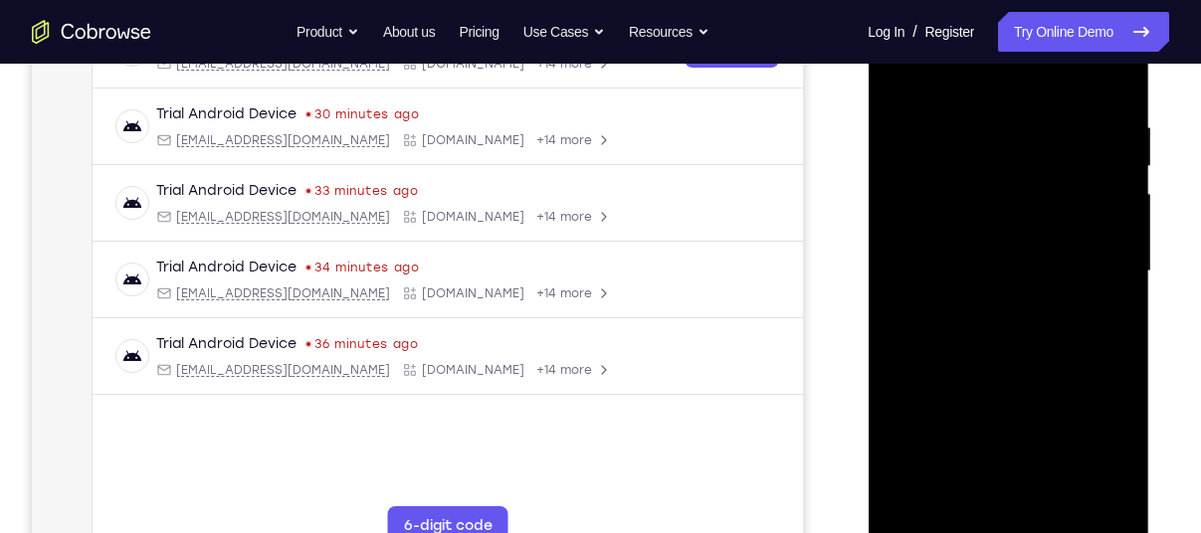
click at [1000, 306] on div at bounding box center [1007, 271] width 251 height 557
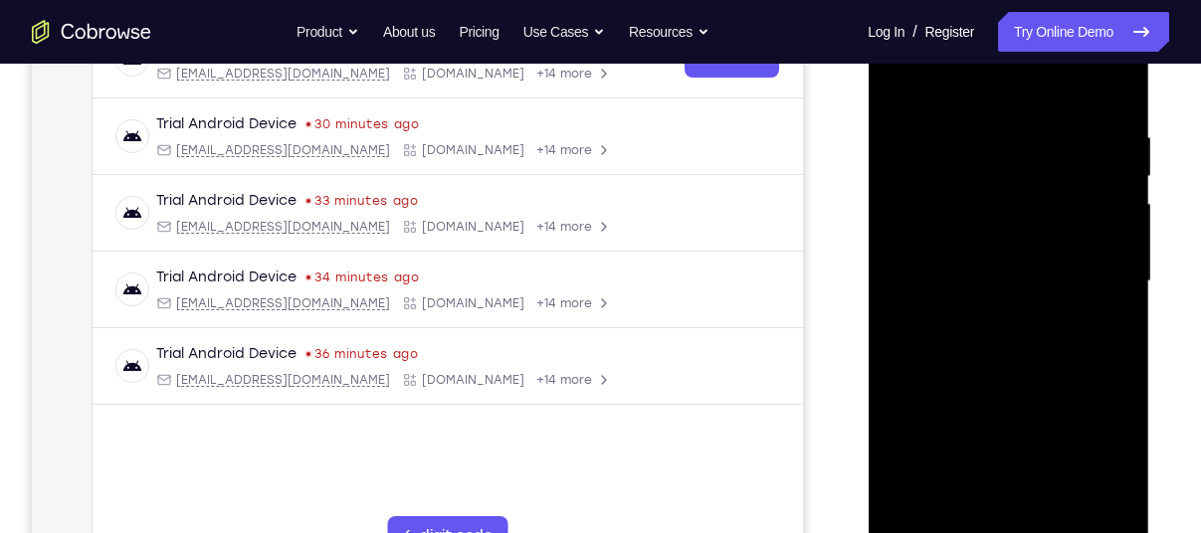
scroll to position [345, 0]
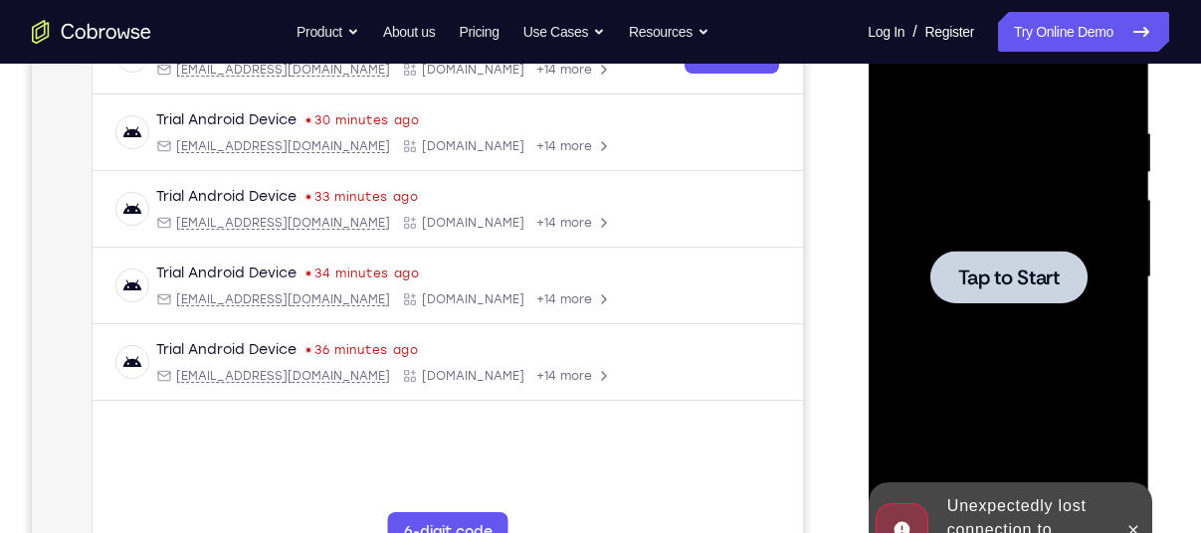
click at [1012, 281] on span "Tap to Start" at bounding box center [1007, 278] width 101 height 20
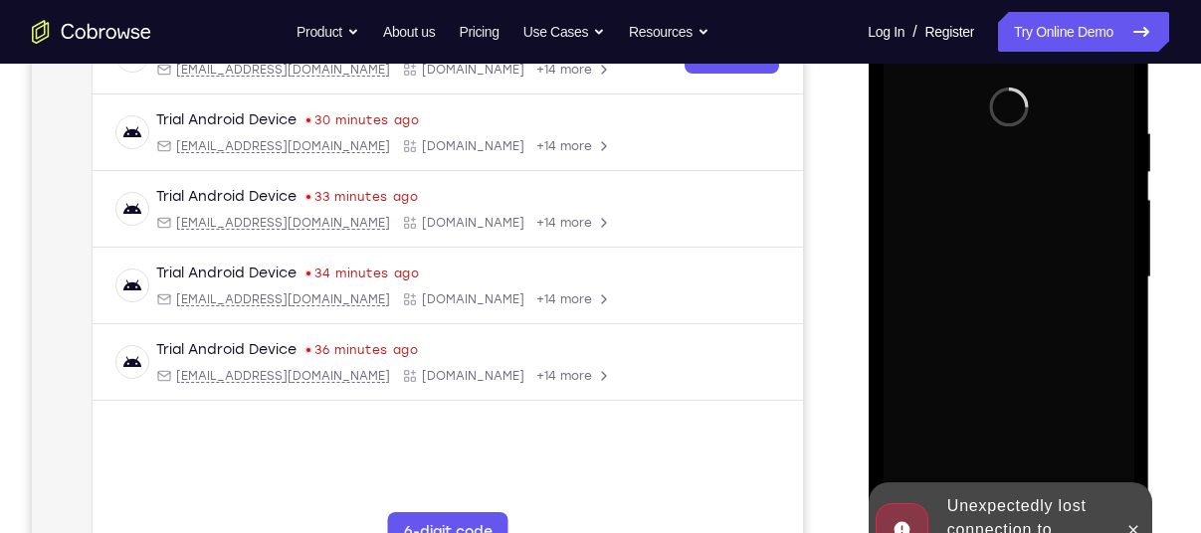
click at [851, 250] on div at bounding box center [1010, 275] width 318 height 612
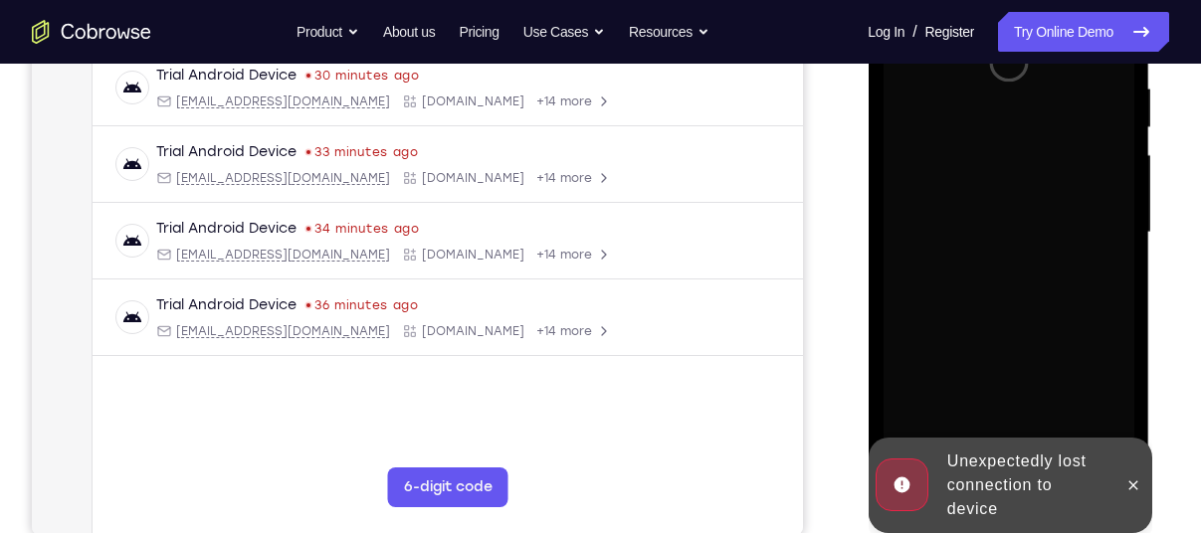
scroll to position [391, 0]
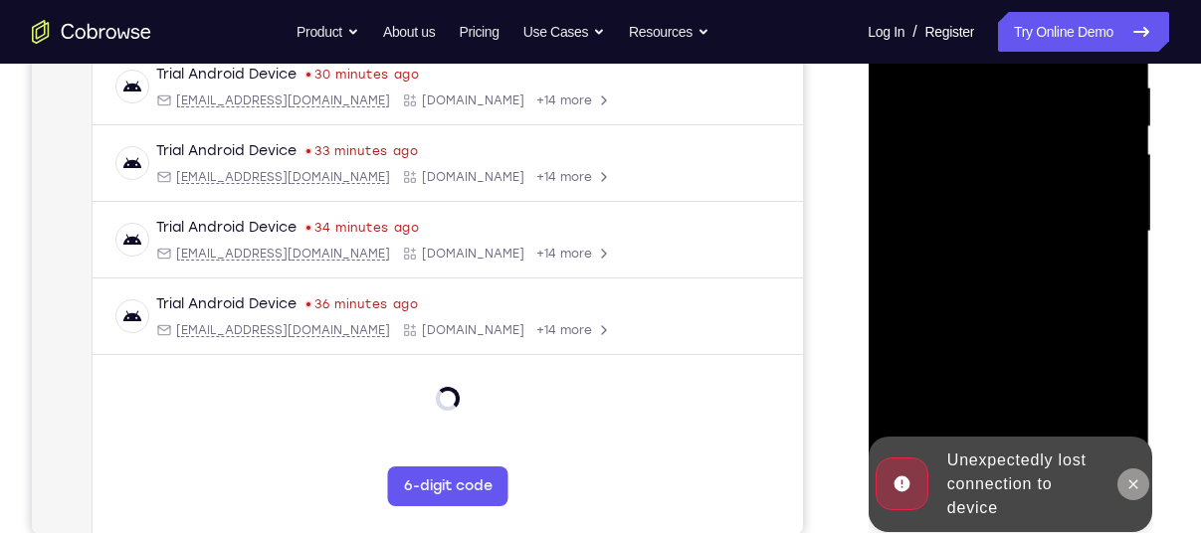
click at [1131, 474] on button at bounding box center [1132, 485] width 32 height 32
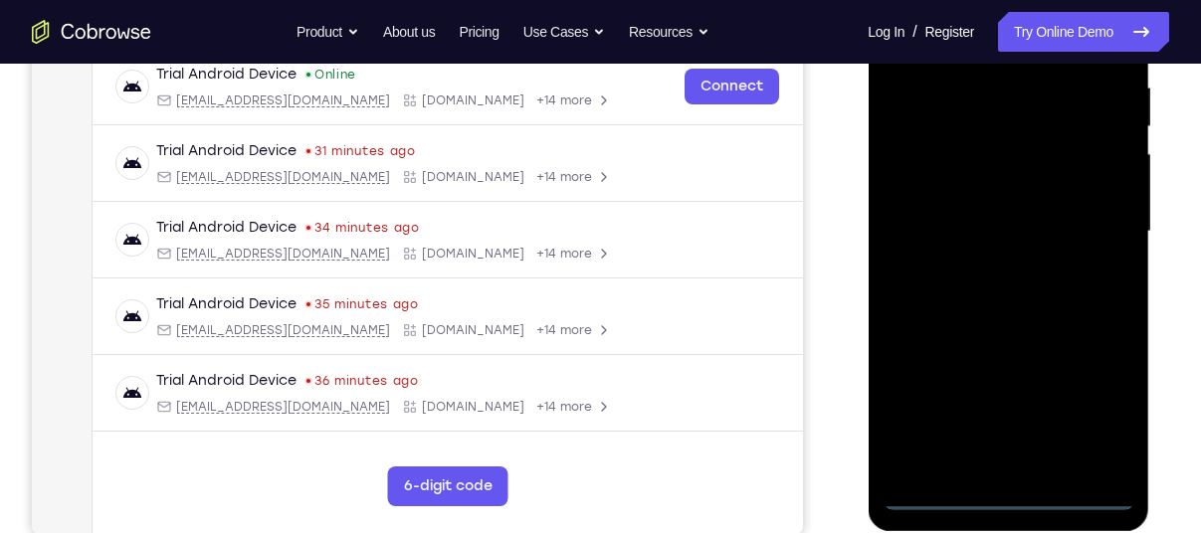
click at [1003, 488] on div at bounding box center [1007, 231] width 251 height 557
click at [1016, 494] on div at bounding box center [1007, 231] width 251 height 557
click at [1098, 416] on div at bounding box center [1007, 231] width 251 height 557
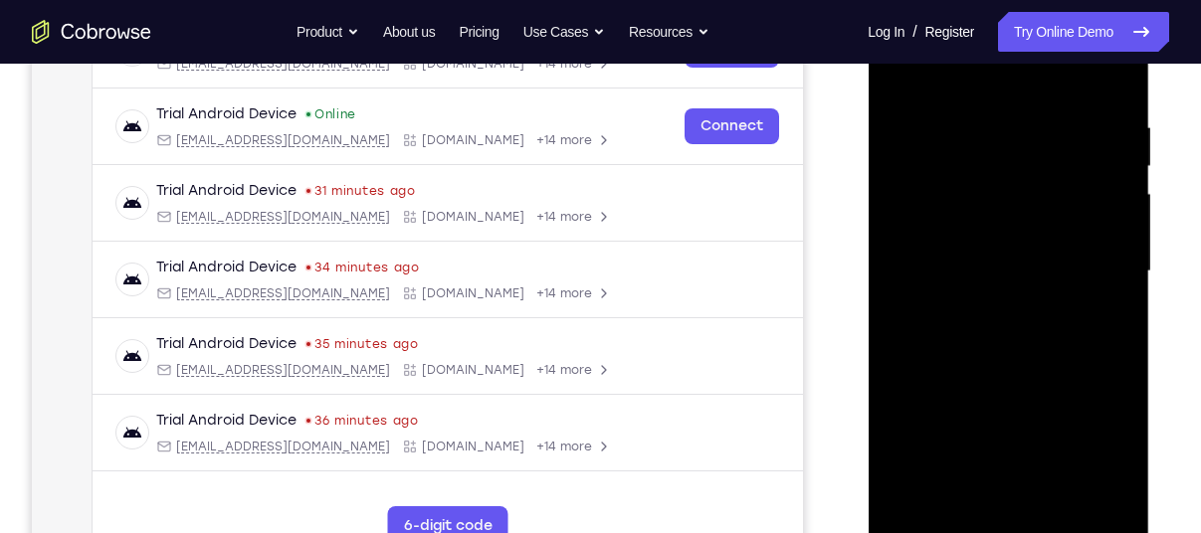
click at [981, 94] on div at bounding box center [1007, 271] width 251 height 557
click at [1083, 263] on div at bounding box center [1007, 271] width 251 height 557
click at [988, 304] on div at bounding box center [1007, 271] width 251 height 557
click at [991, 265] on div at bounding box center [1007, 271] width 251 height 557
click at [986, 225] on div at bounding box center [1007, 271] width 251 height 557
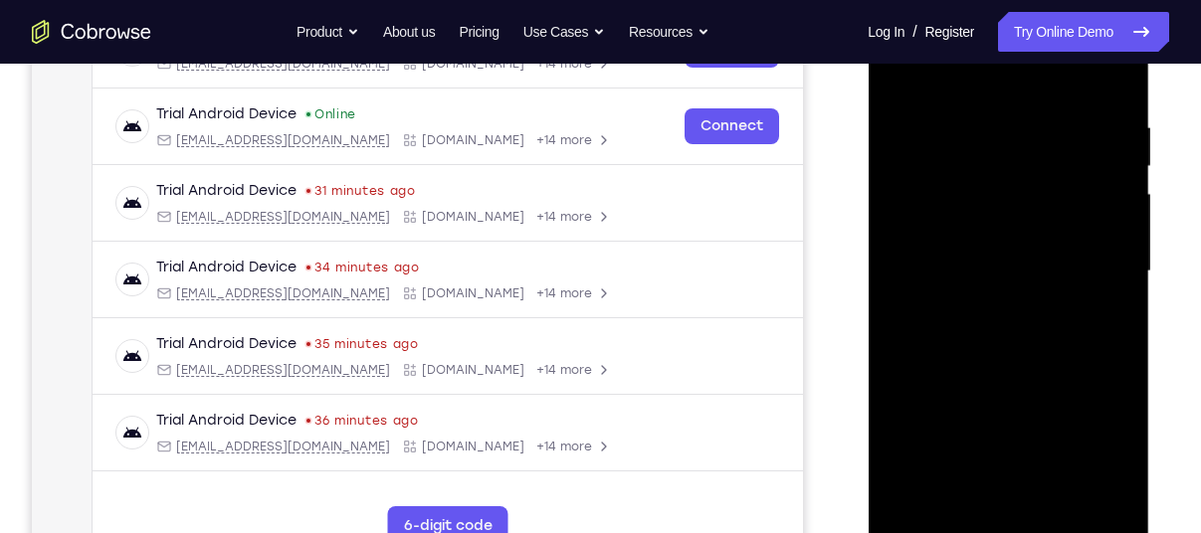
click at [966, 225] on div at bounding box center [1007, 271] width 251 height 557
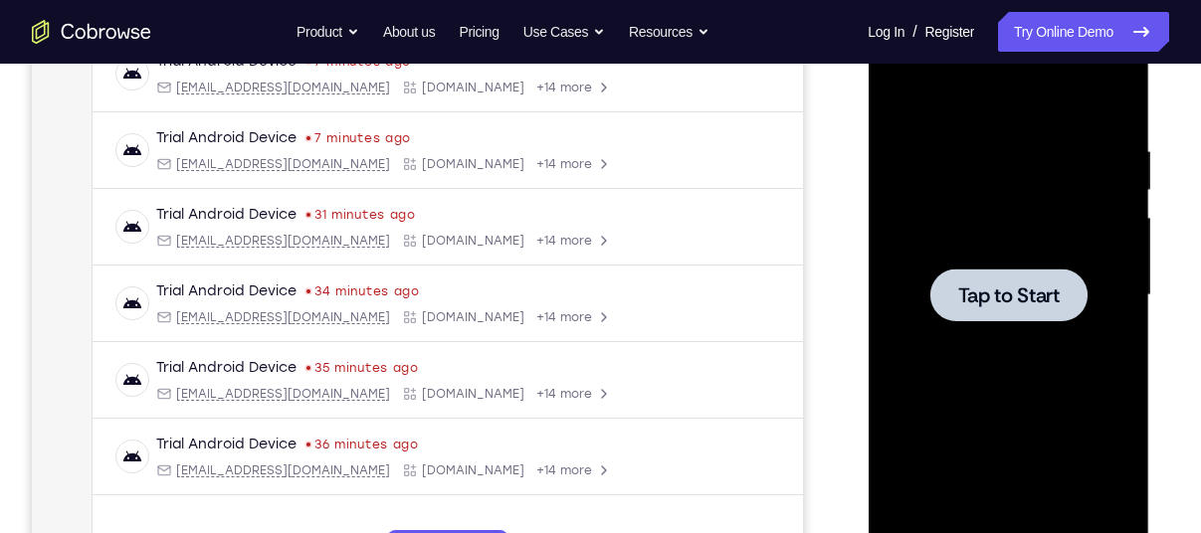
scroll to position [0, 0]
